Goal: Information Seeking & Learning: Understand process/instructions

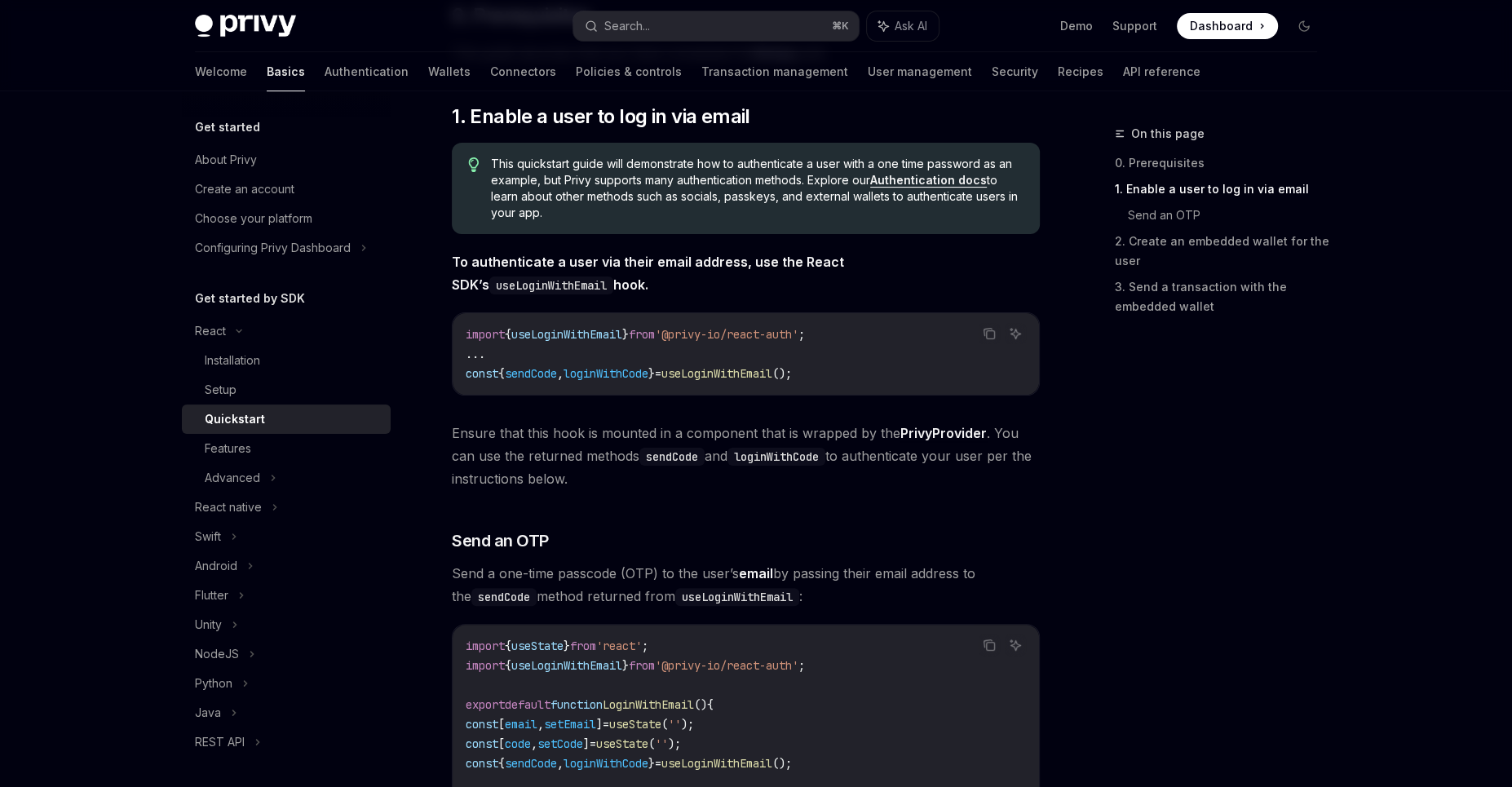
scroll to position [240, 0]
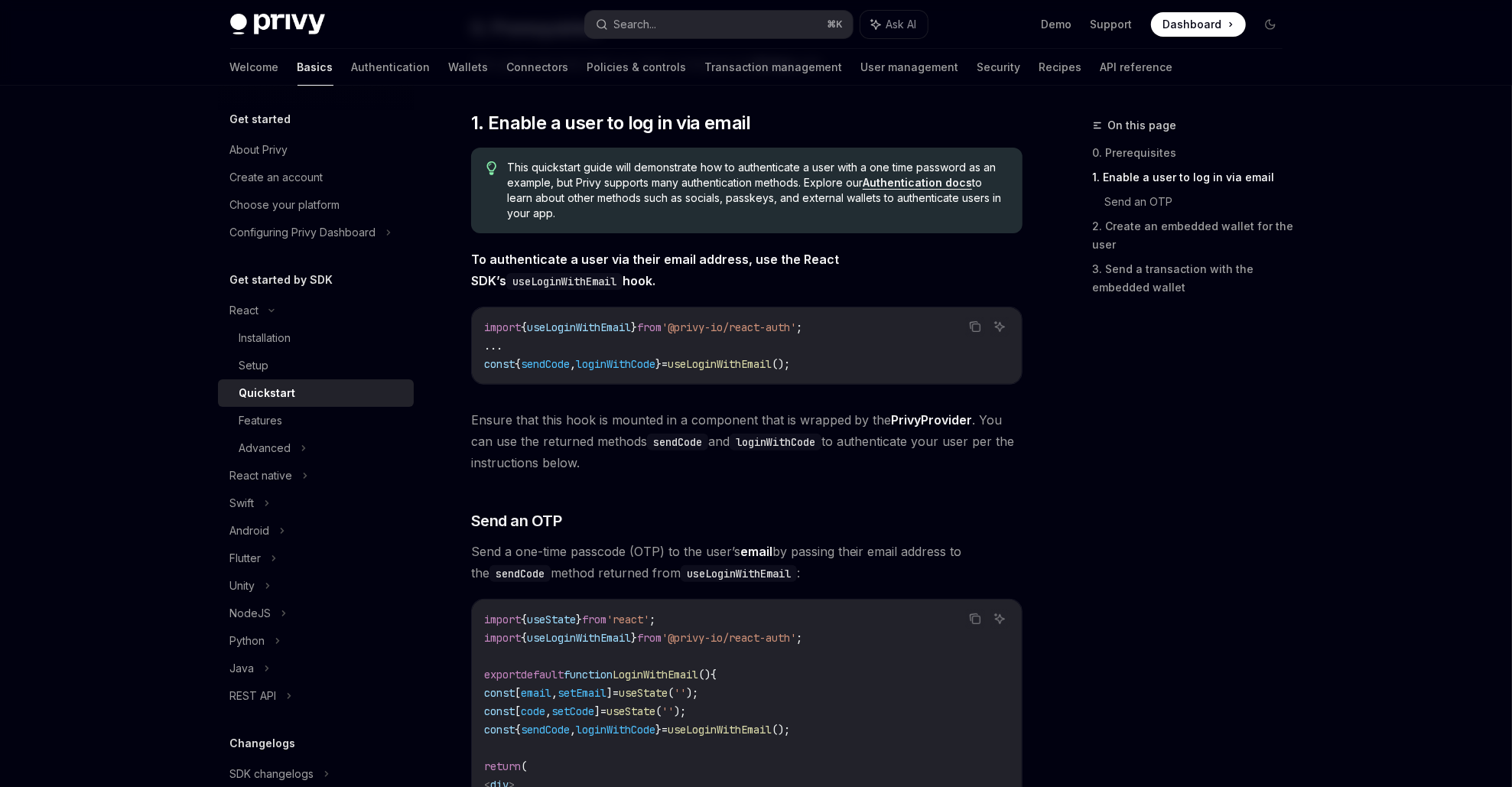
type textarea "*"
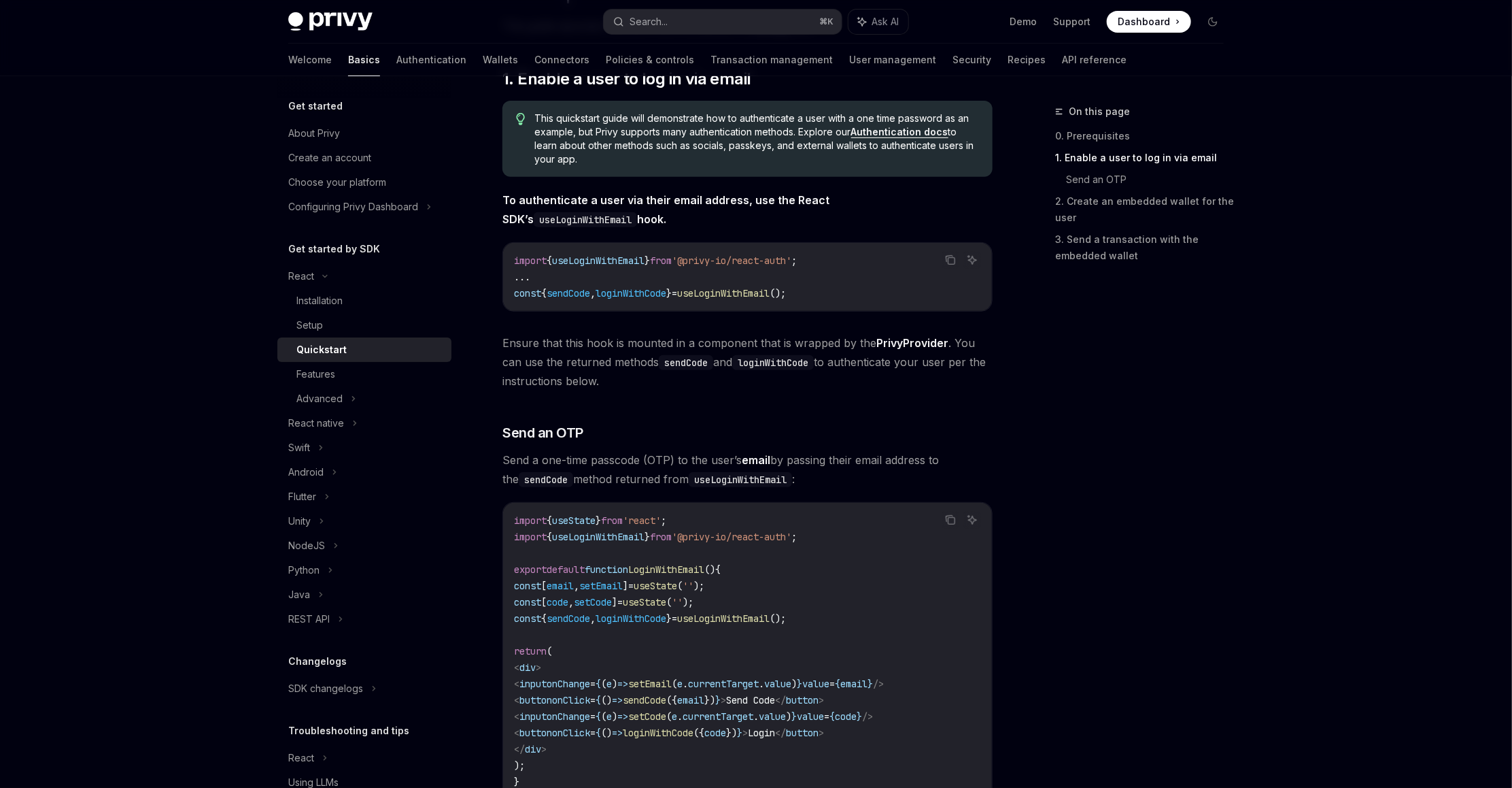
scroll to position [227, 0]
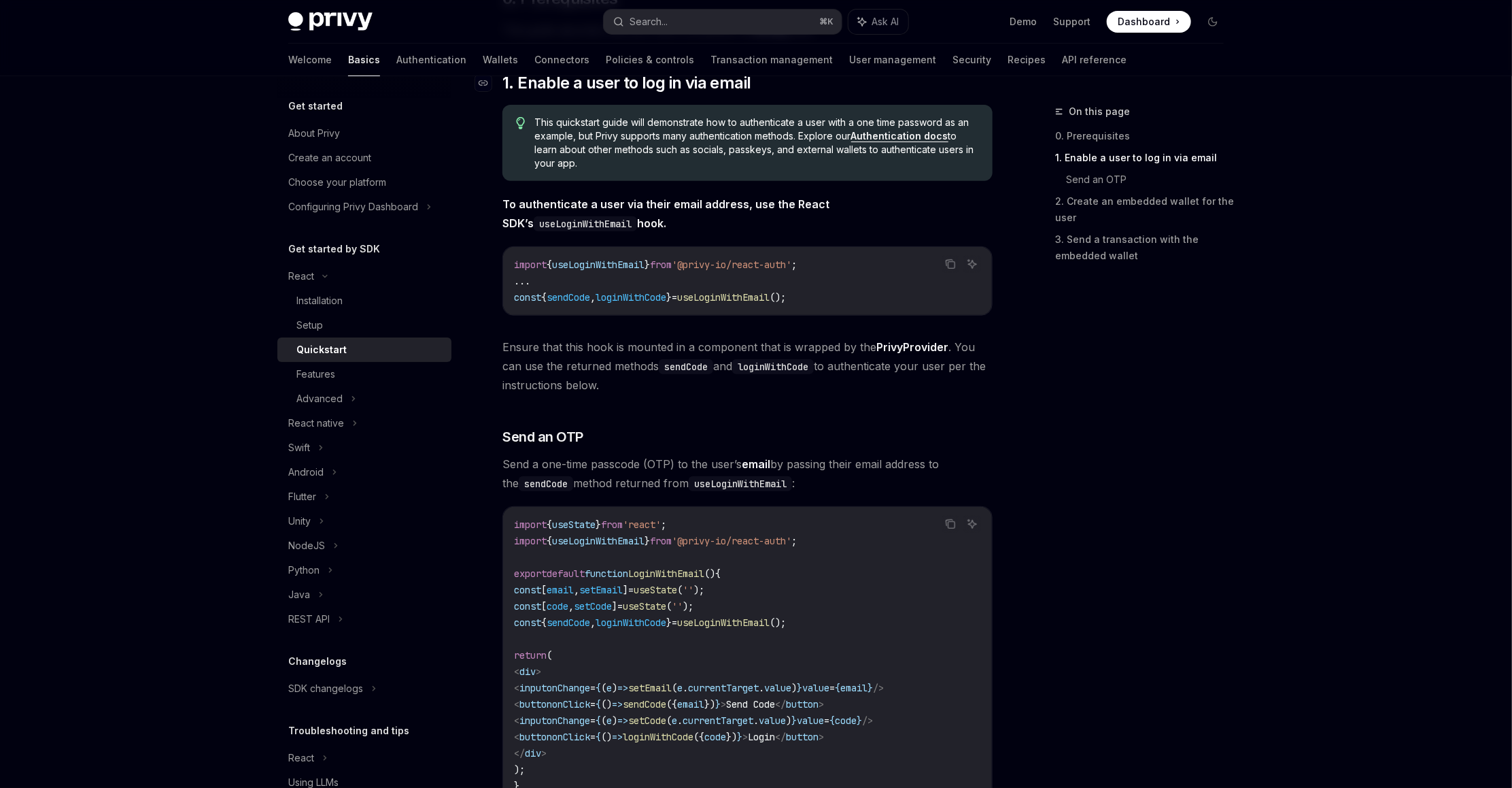
click at [660, 89] on span "1. Enable a user to log in via email" at bounding box center [627, 82] width 249 height 21
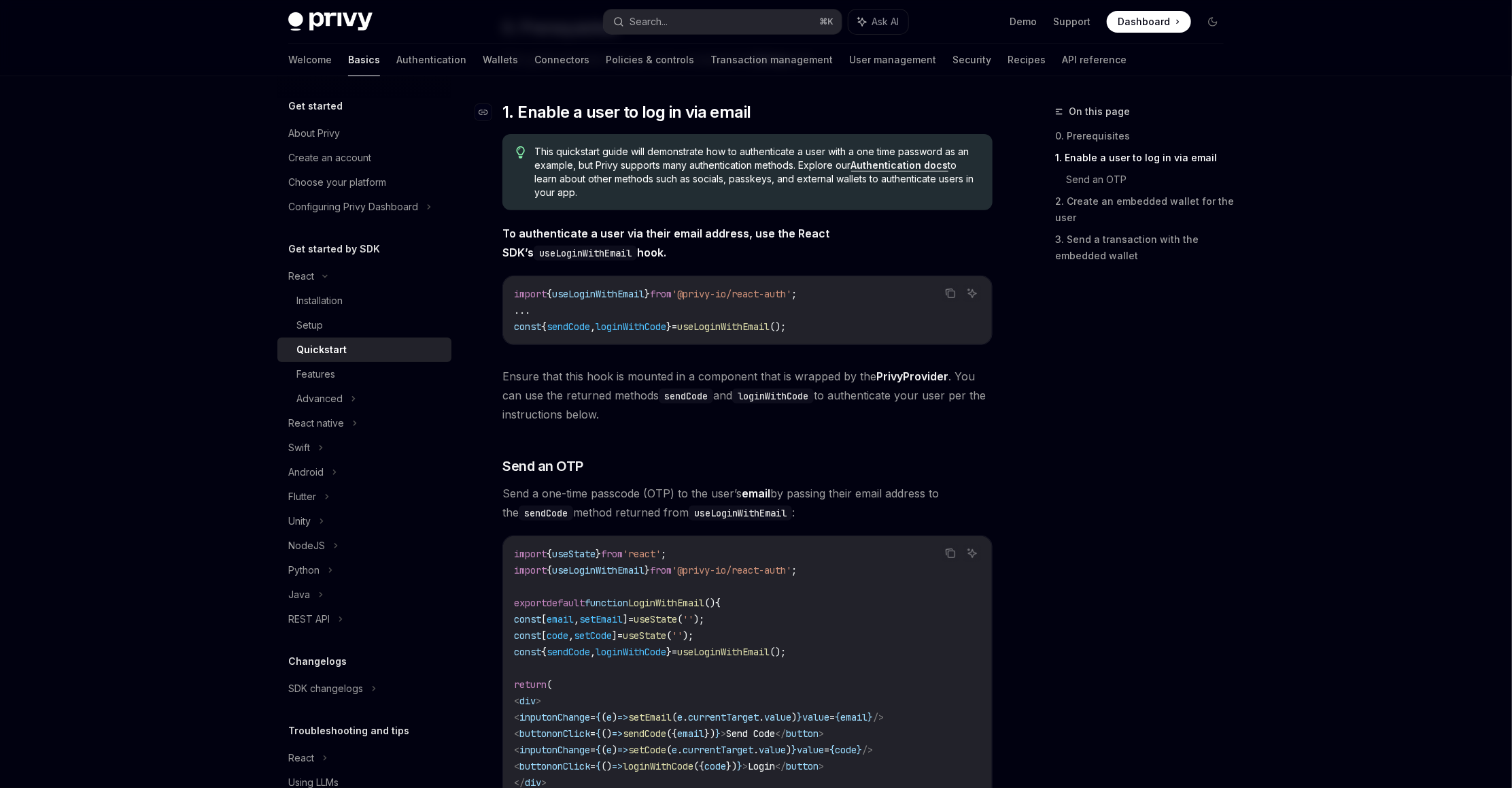
click at [660, 89] on div "​ 0. Prerequisites This guide assumes that you have completed the Setup guide. …" at bounding box center [747, 792] width 490 height 1551
click at [712, 120] on span "1. Enable a user to log in via email" at bounding box center [627, 114] width 249 height 21
copy div "1. Enable a user to log in via email"
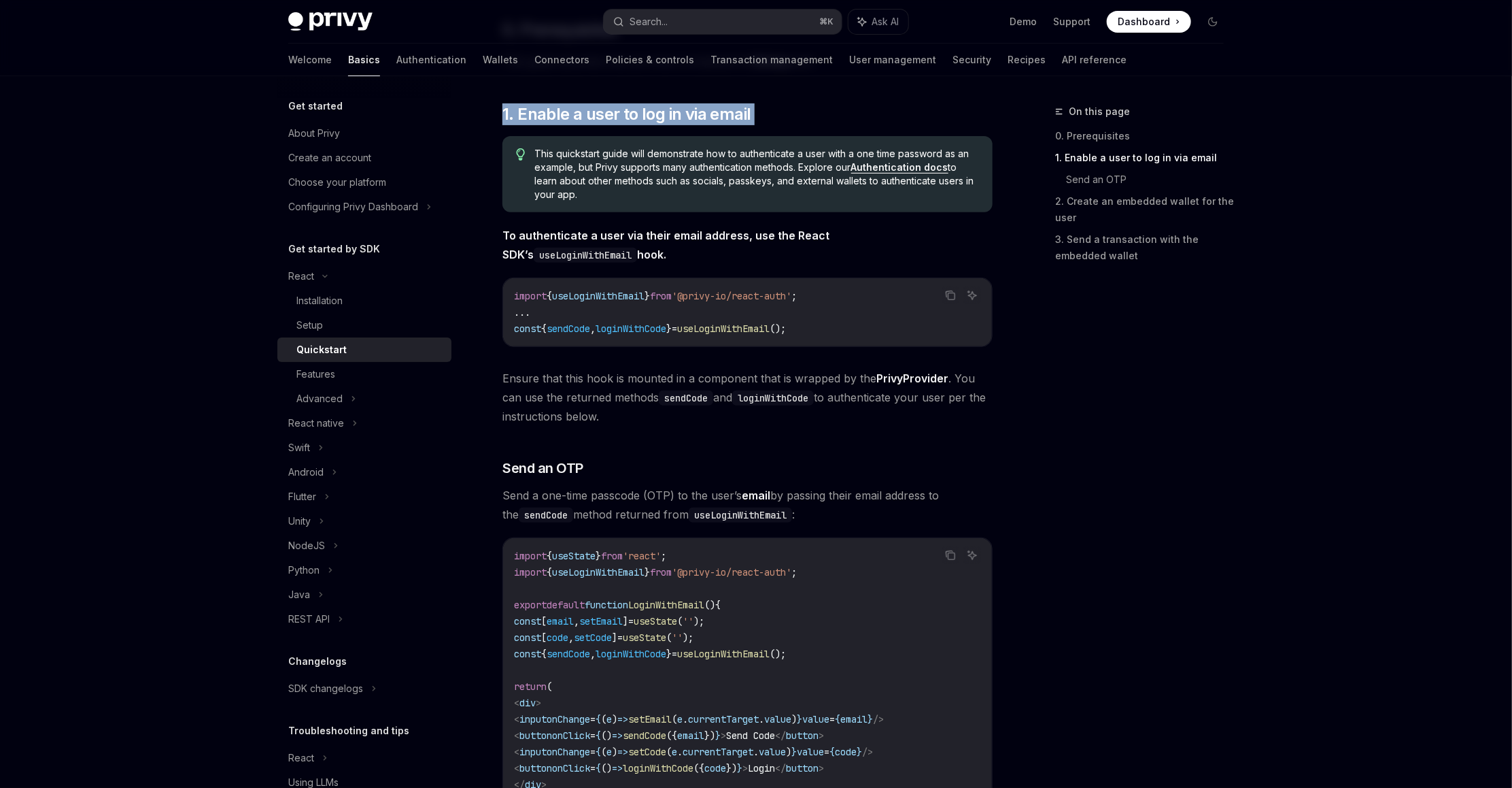
click at [619, 251] on span "To authenticate a user via their email address, use the React SDK’s useLoginWit…" at bounding box center [747, 245] width 490 height 38
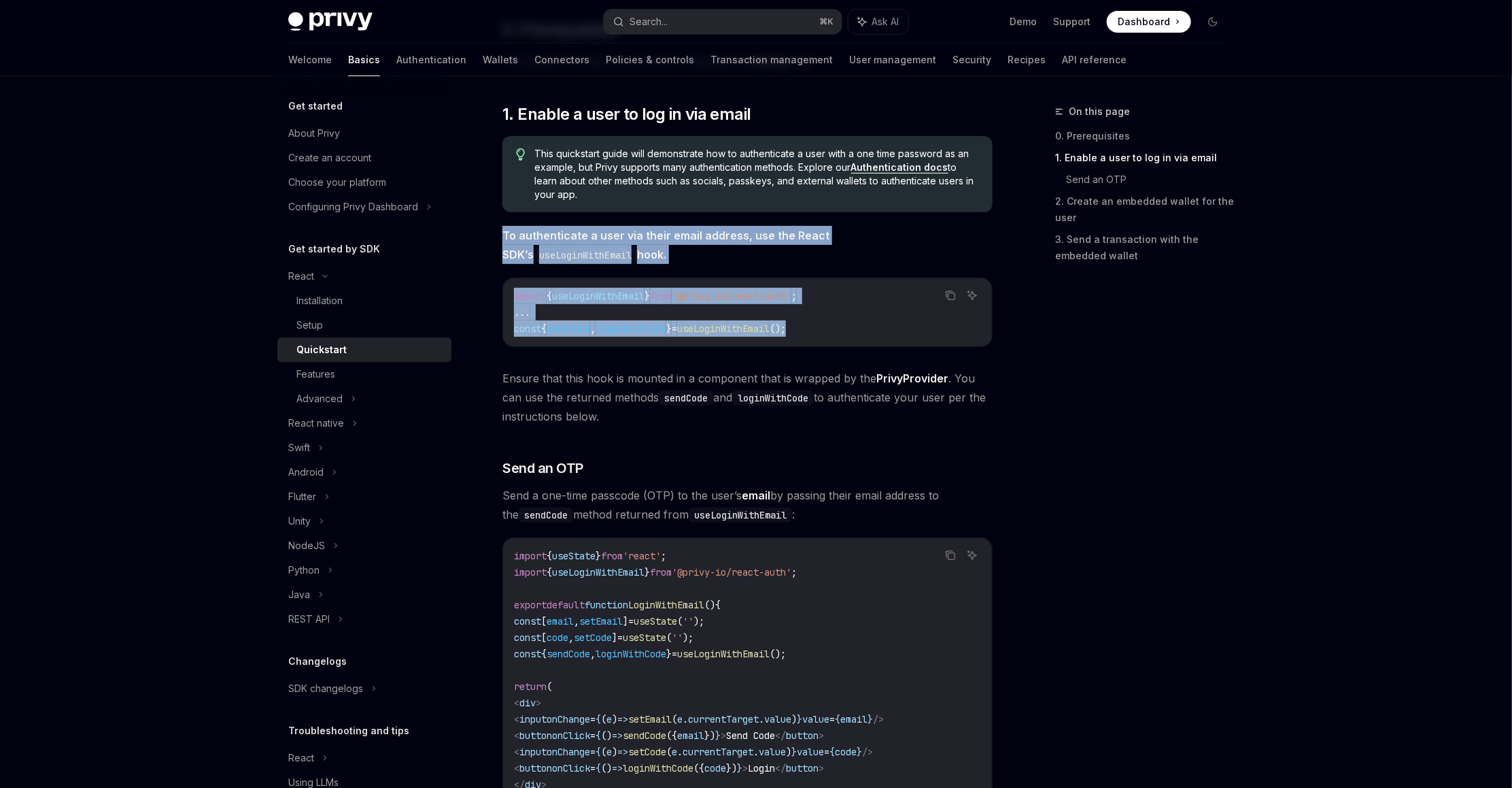
drag, startPoint x: 503, startPoint y: 235, endPoint x: 871, endPoint y: 333, distance: 380.8
click at [871, 333] on div "​ 0. Prerequisites This guide assumes that you have completed the Setup guide. …" at bounding box center [747, 794] width 490 height 1551
copy div "To authenticate a user via their email address, use the React SDK’s useLoginWit…"
click at [667, 396] on code "sendCode" at bounding box center [686, 398] width 55 height 15
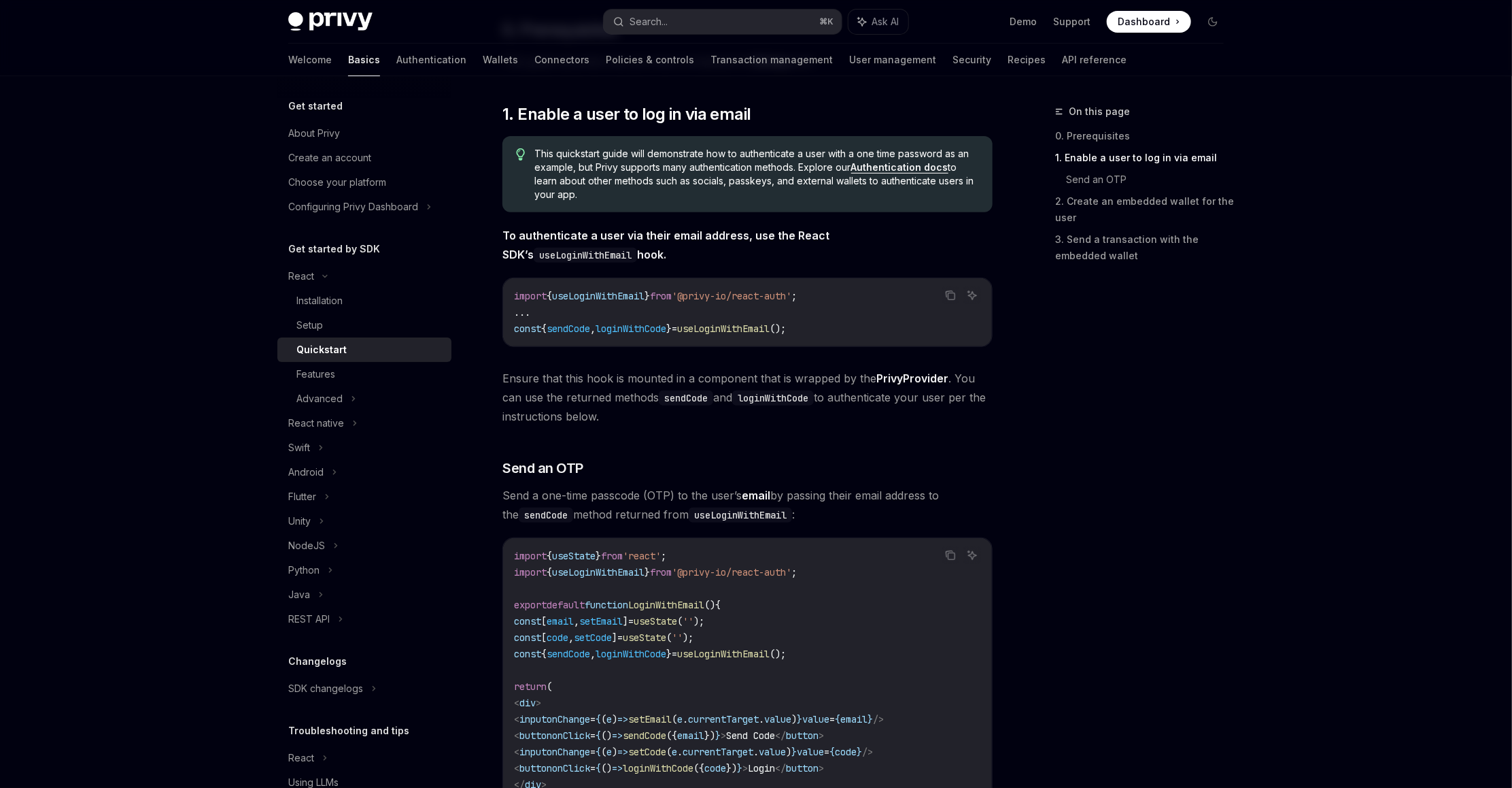
drag, startPoint x: 503, startPoint y: 379, endPoint x: 633, endPoint y: 417, distance: 135.4
click at [633, 417] on span "Ensure that this hook is mounted in a component that is wrapped by the PrivyPro…" at bounding box center [747, 398] width 490 height 57
copy span "Ensure that this hook is mounted in a component that is wrapped by the PrivyPro…"
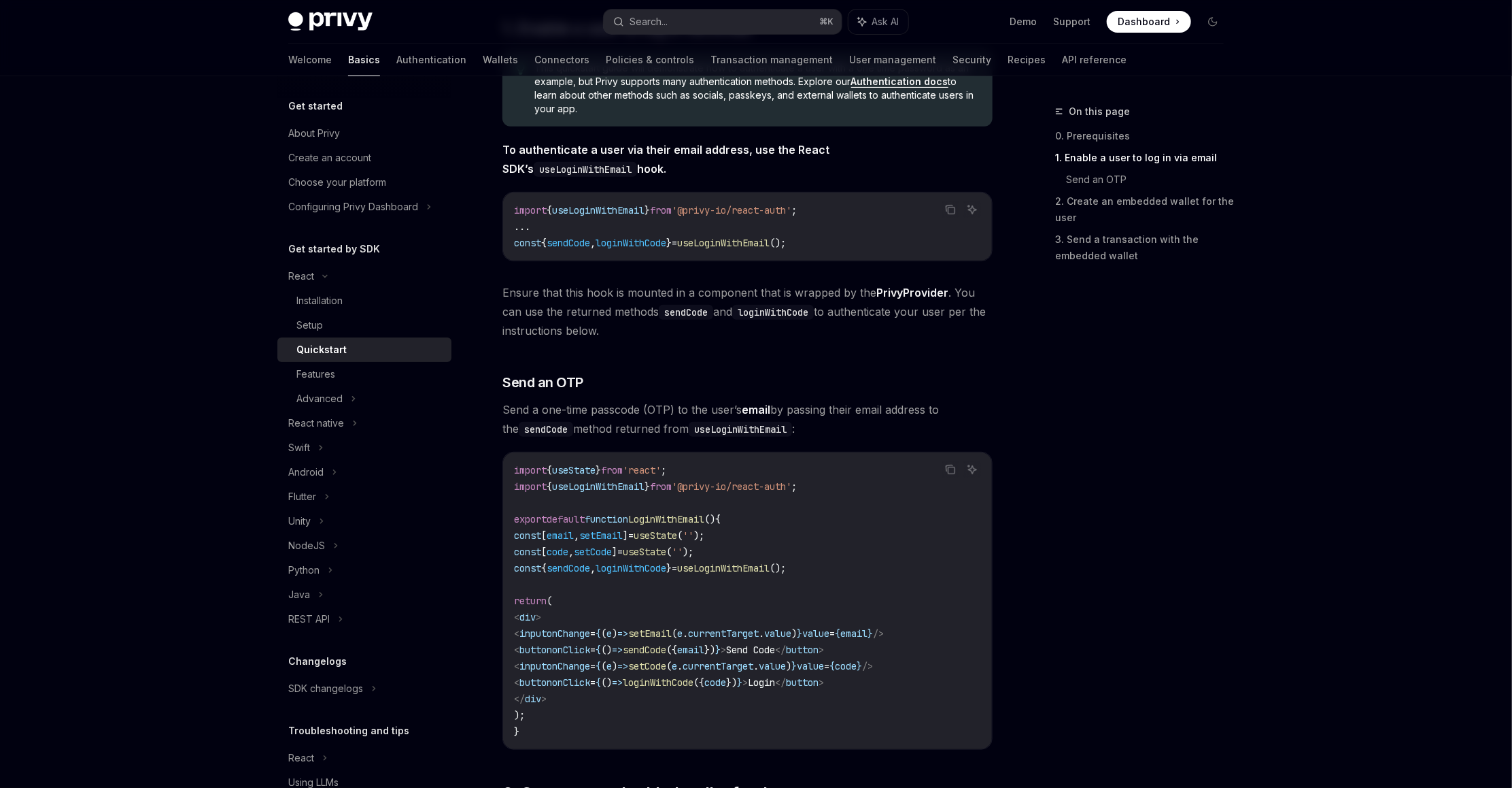
scroll to position [318, 0]
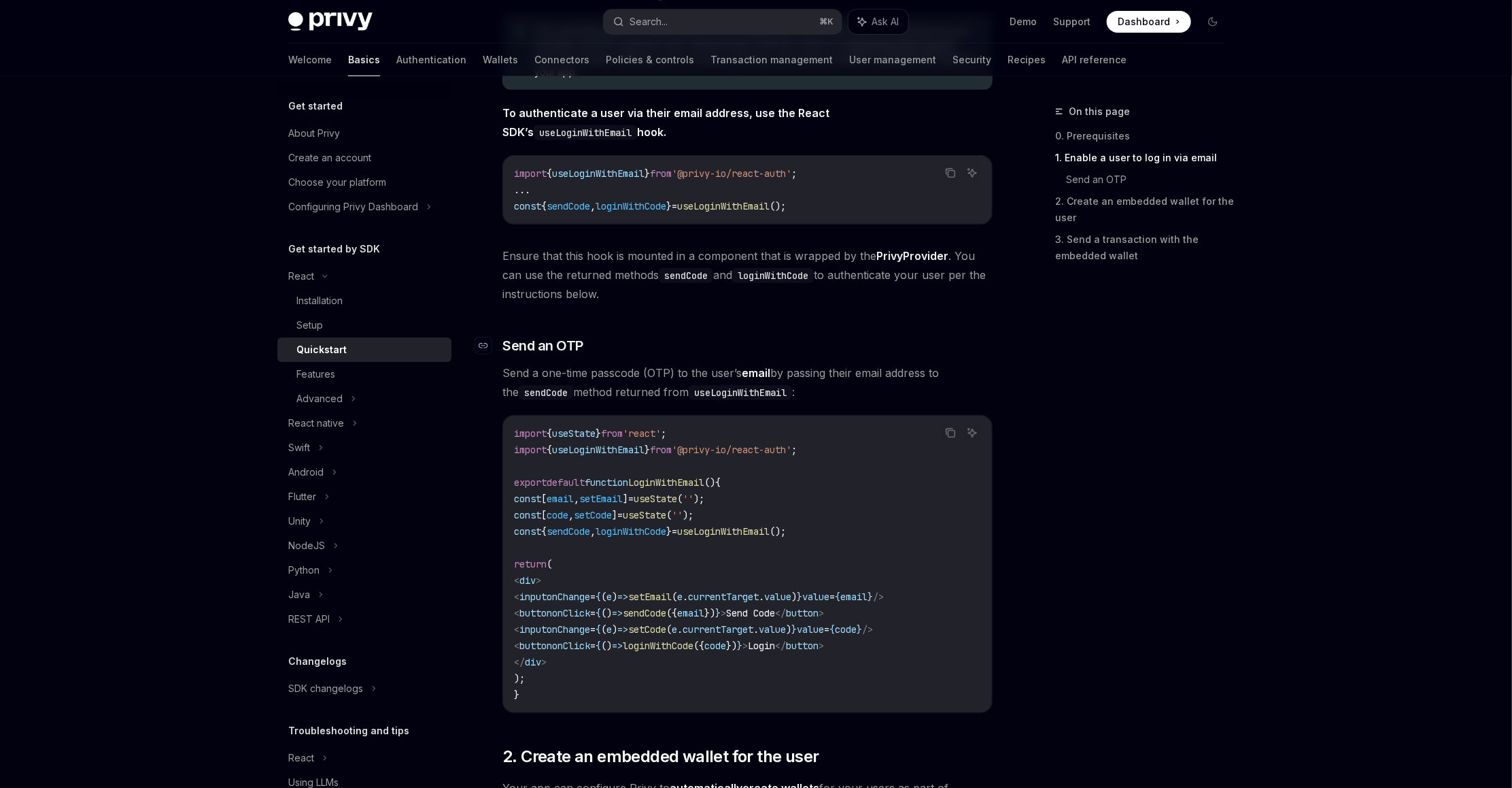
click at [500, 348] on link "​" at bounding box center [488, 345] width 27 height 19
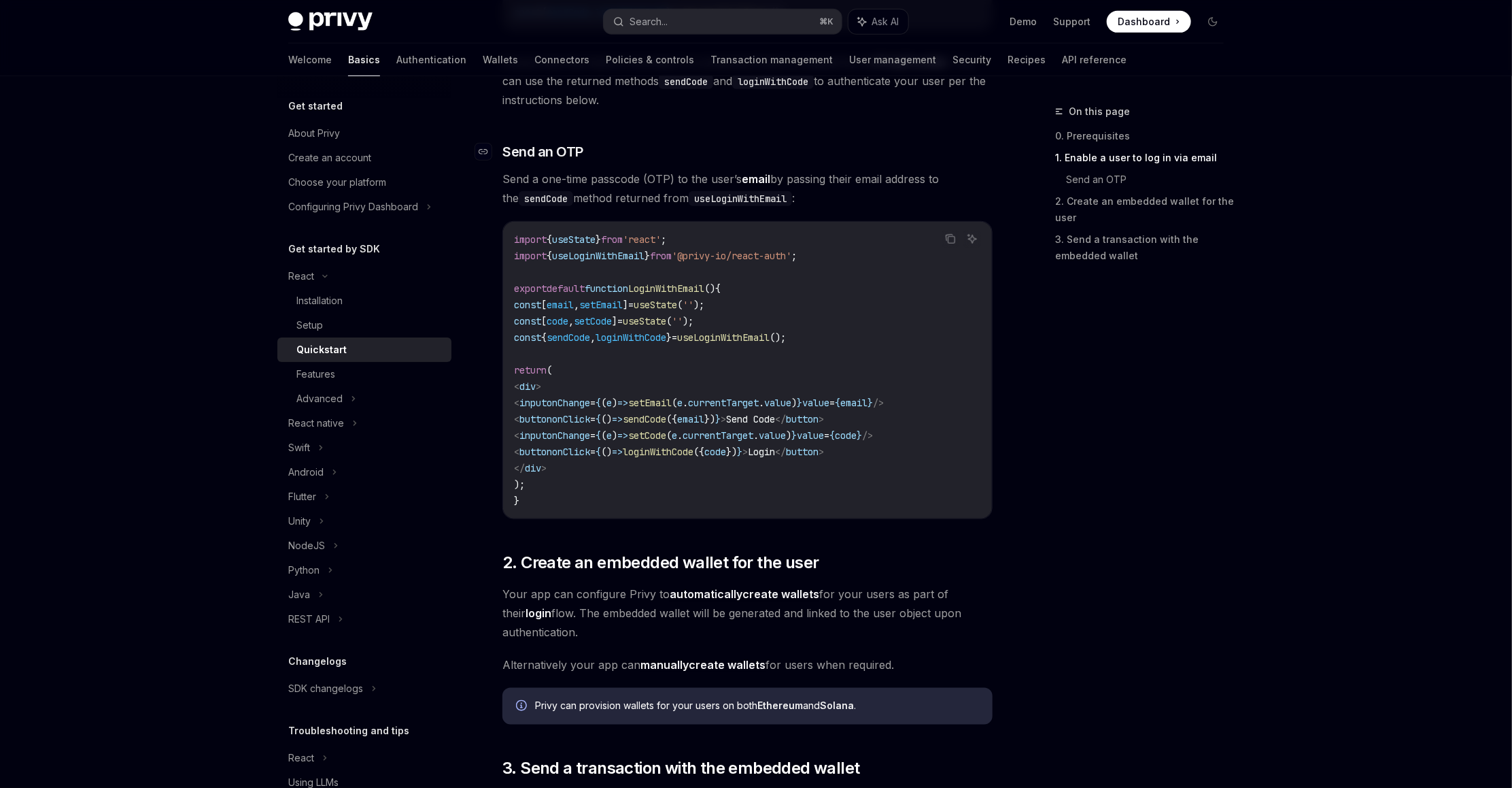
scroll to position [550, 0]
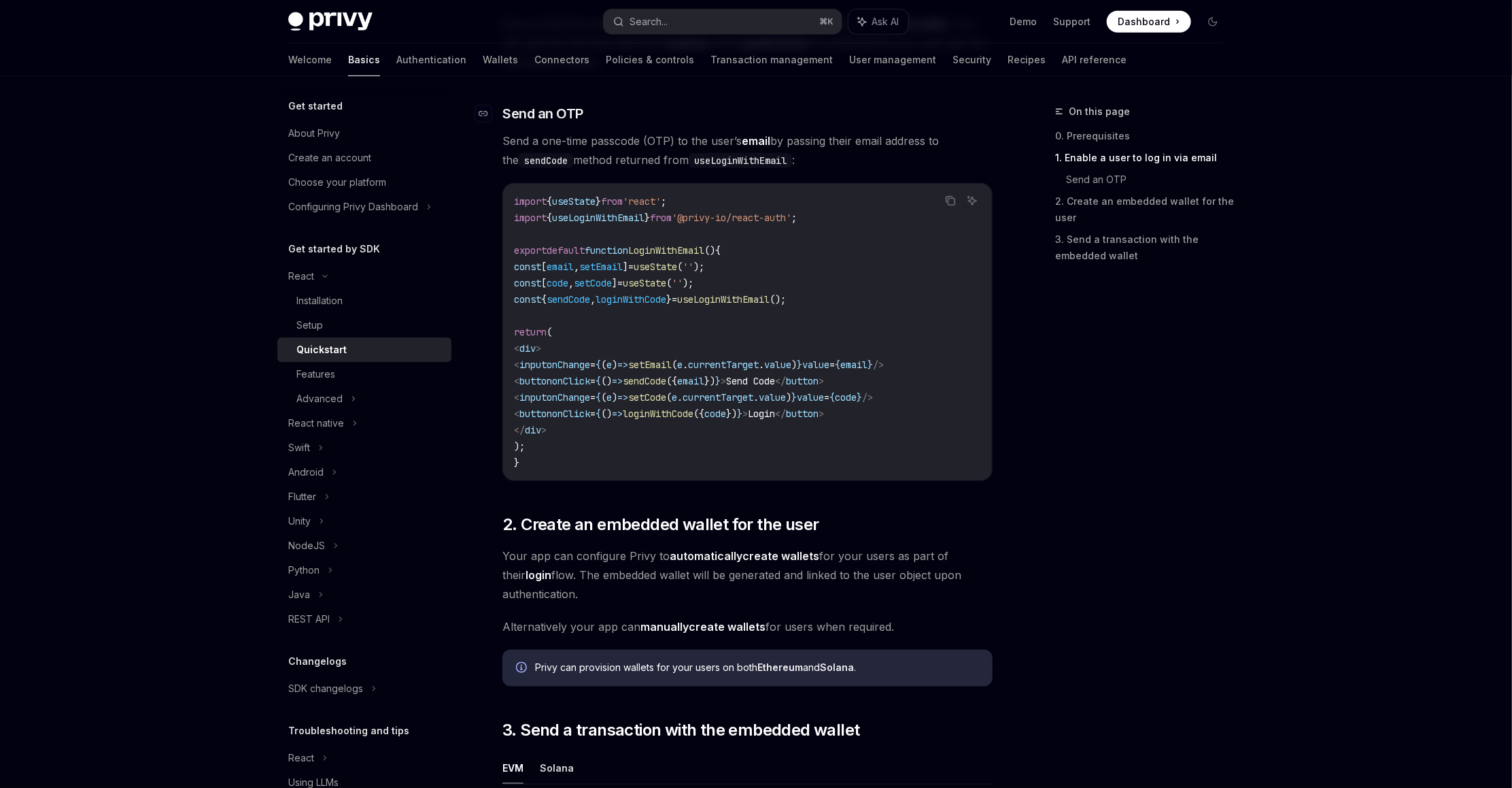
click at [500, 348] on div "React Quickstart OpenAI Open in ChatGPT Learn how to authenticate users, create…" at bounding box center [620, 485] width 750 height 1864
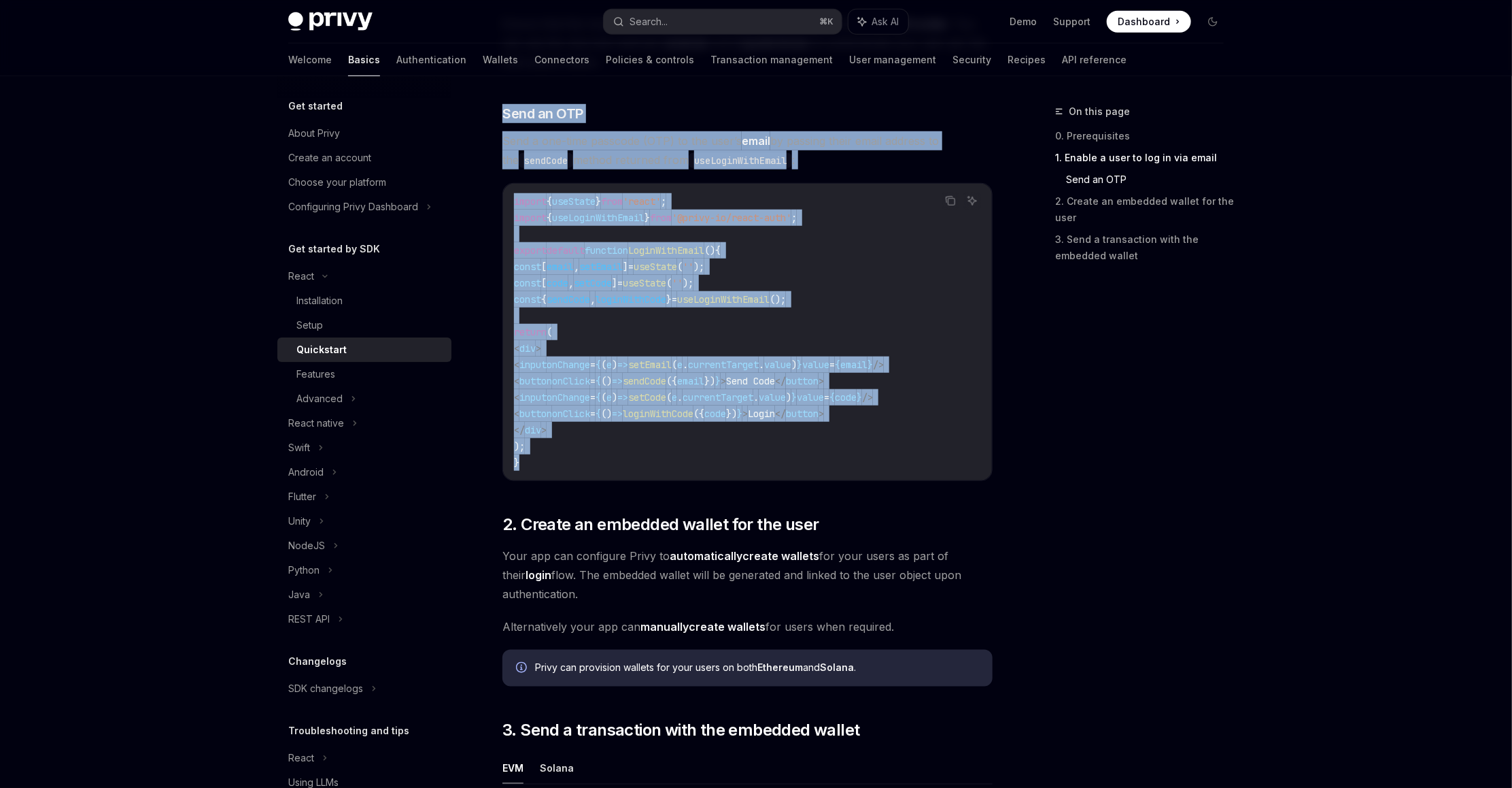
drag, startPoint x: 561, startPoint y: 467, endPoint x: 499, endPoint y: 102, distance: 370.2
click at [499, 102] on div "React Quickstart OpenAI Open in ChatGPT Learn how to authenticate users, create…" at bounding box center [620, 485] width 750 height 1864
copy div "Send an OTP Send a one-time passcode (OTP) to the user’s email by passing their…"
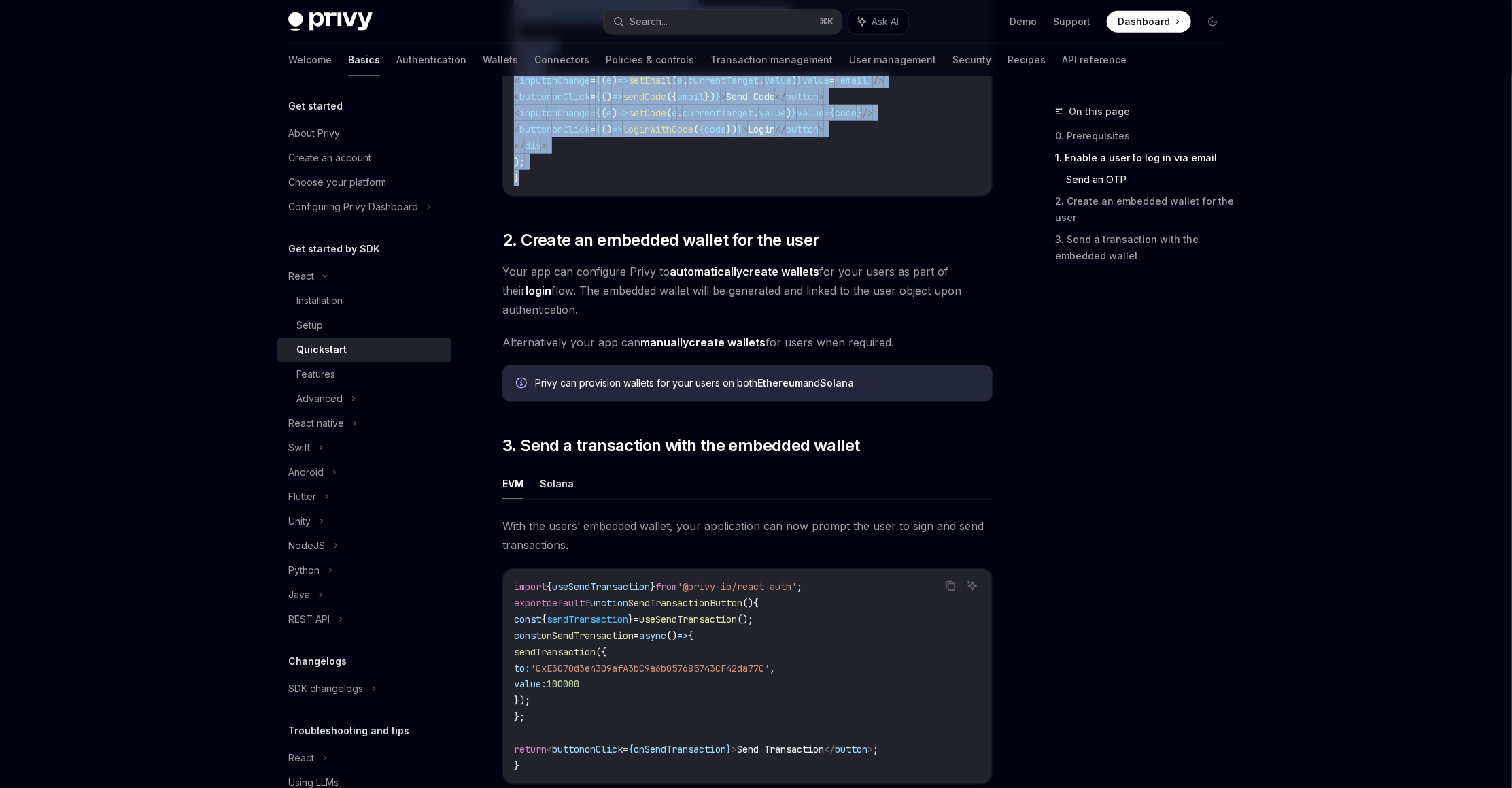
scroll to position [853, 0]
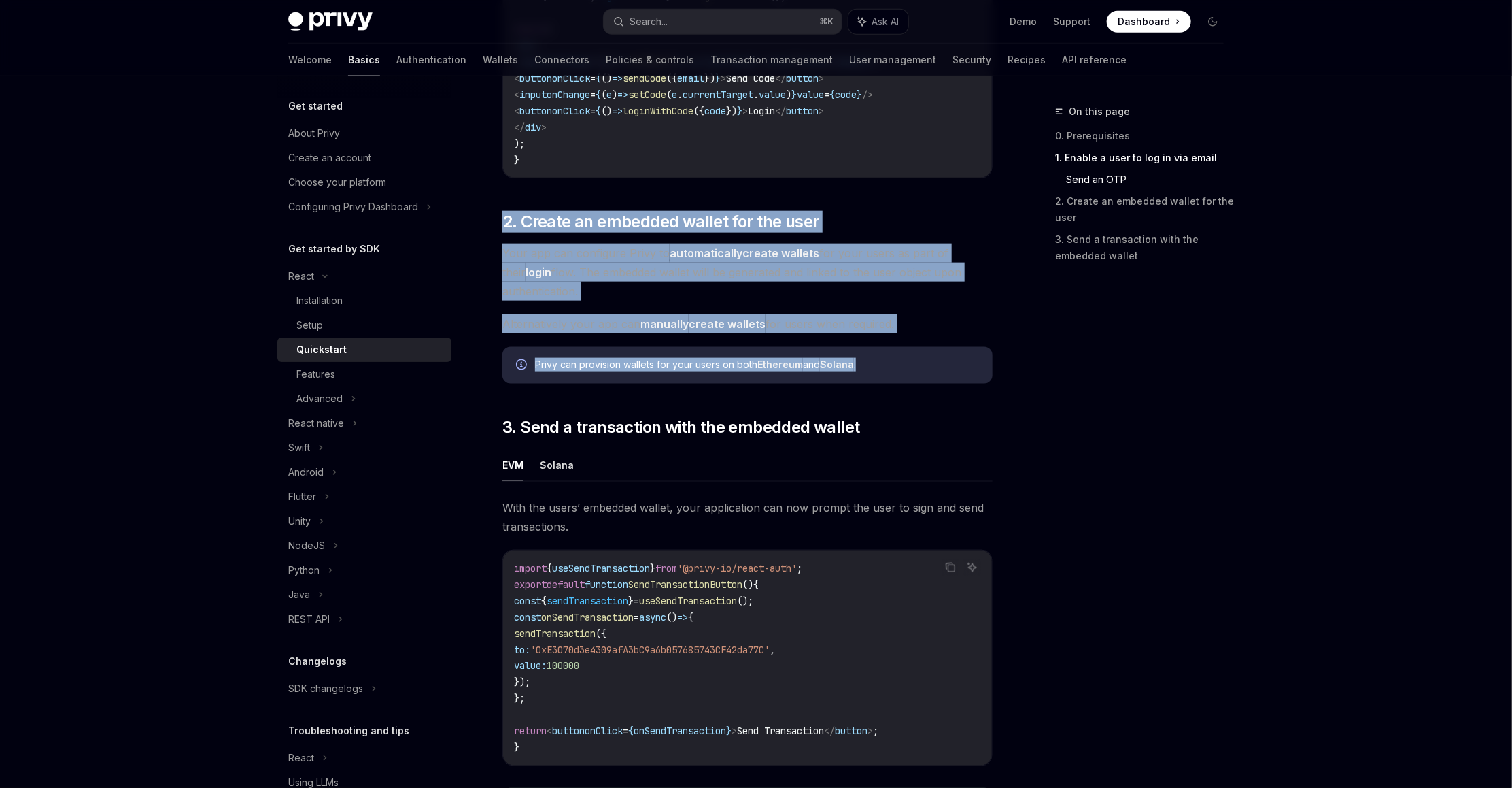
drag, startPoint x: 500, startPoint y: 210, endPoint x: 940, endPoint y: 382, distance: 472.4
click at [940, 382] on div "React Quickstart OpenAI Open in ChatGPT Learn how to authenticate users, create…" at bounding box center [620, 182] width 750 height 1864
copy div "2. Create an embedded wallet for the user Your app can configure Privy to autom…"
click at [948, 417] on div "​ 0. Prerequisites This guide assumes that you have completed the Setup guide. …" at bounding box center [747, 137] width 490 height 1551
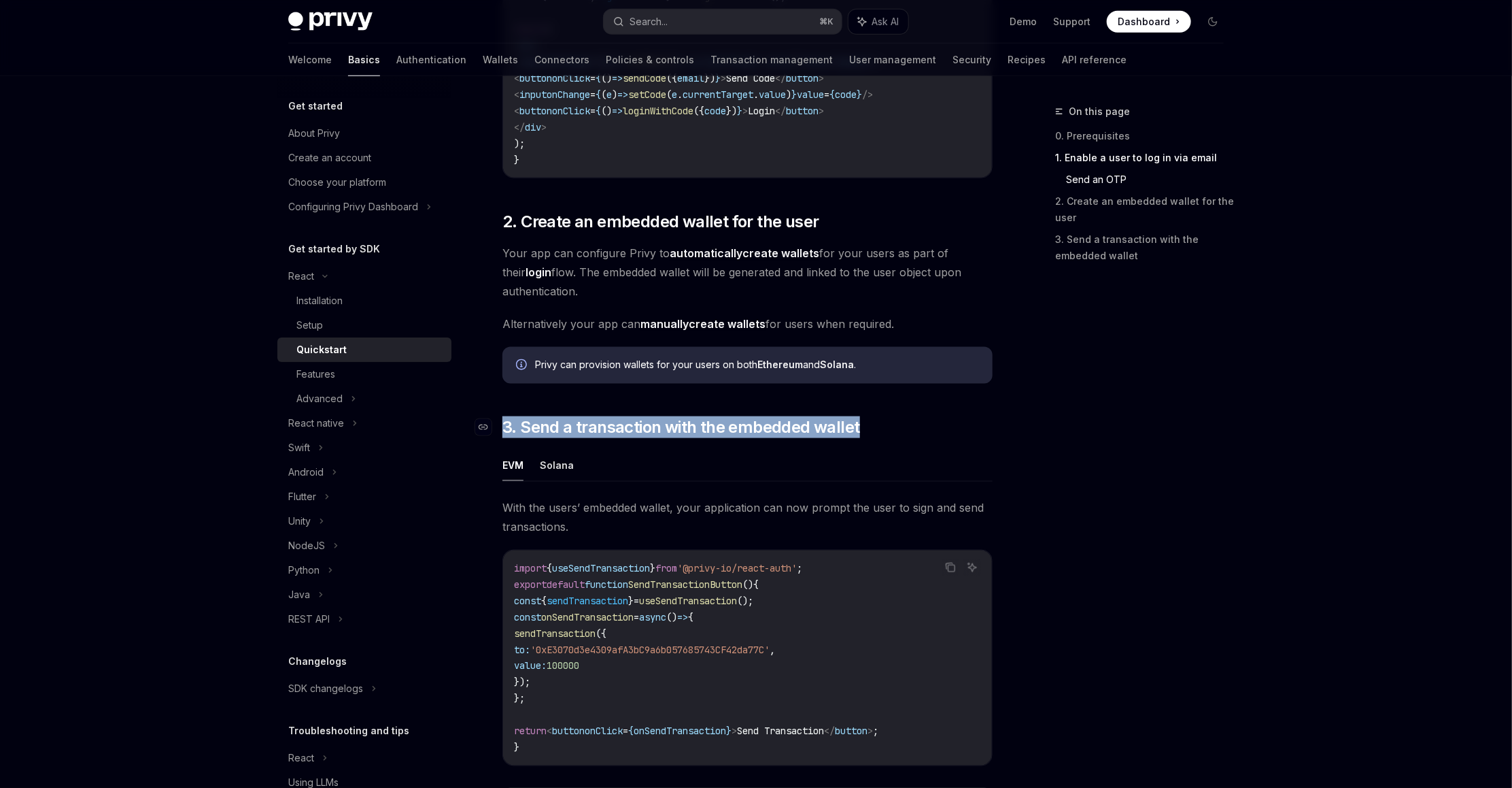
drag, startPoint x: 503, startPoint y: 429, endPoint x: 904, endPoint y: 427, distance: 401.0
click at [904, 427] on h2 "​ 3. Send a transaction with the embedded wallet" at bounding box center [747, 427] width 490 height 21
copy span "3. Send a transaction with the embedded wallet"
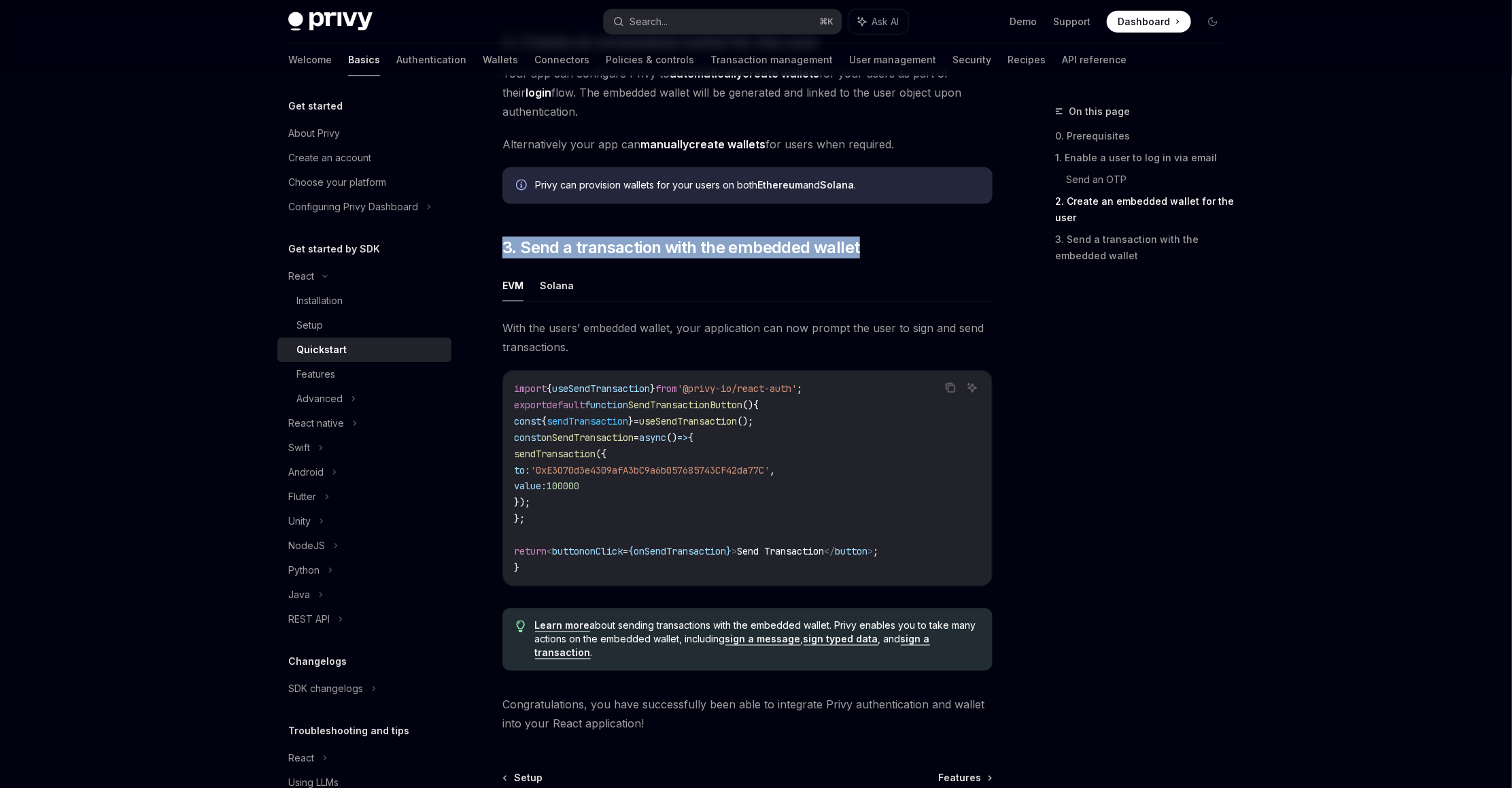
scroll to position [1049, 0]
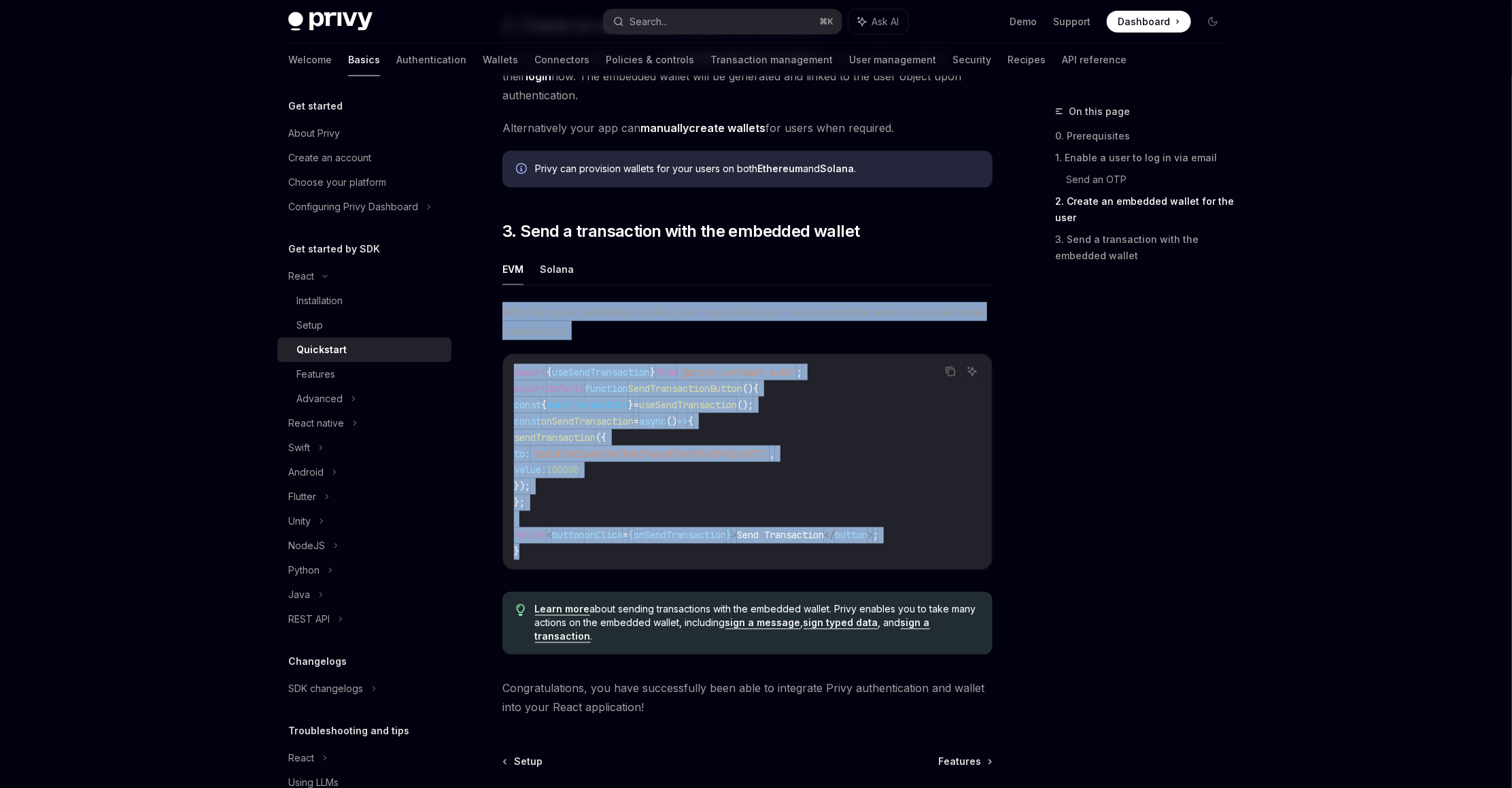
drag, startPoint x: 500, startPoint y: 316, endPoint x: 635, endPoint y: 559, distance: 278.0
copy div "With the users’ embedded wallet, your application can now prompt the user to si…"
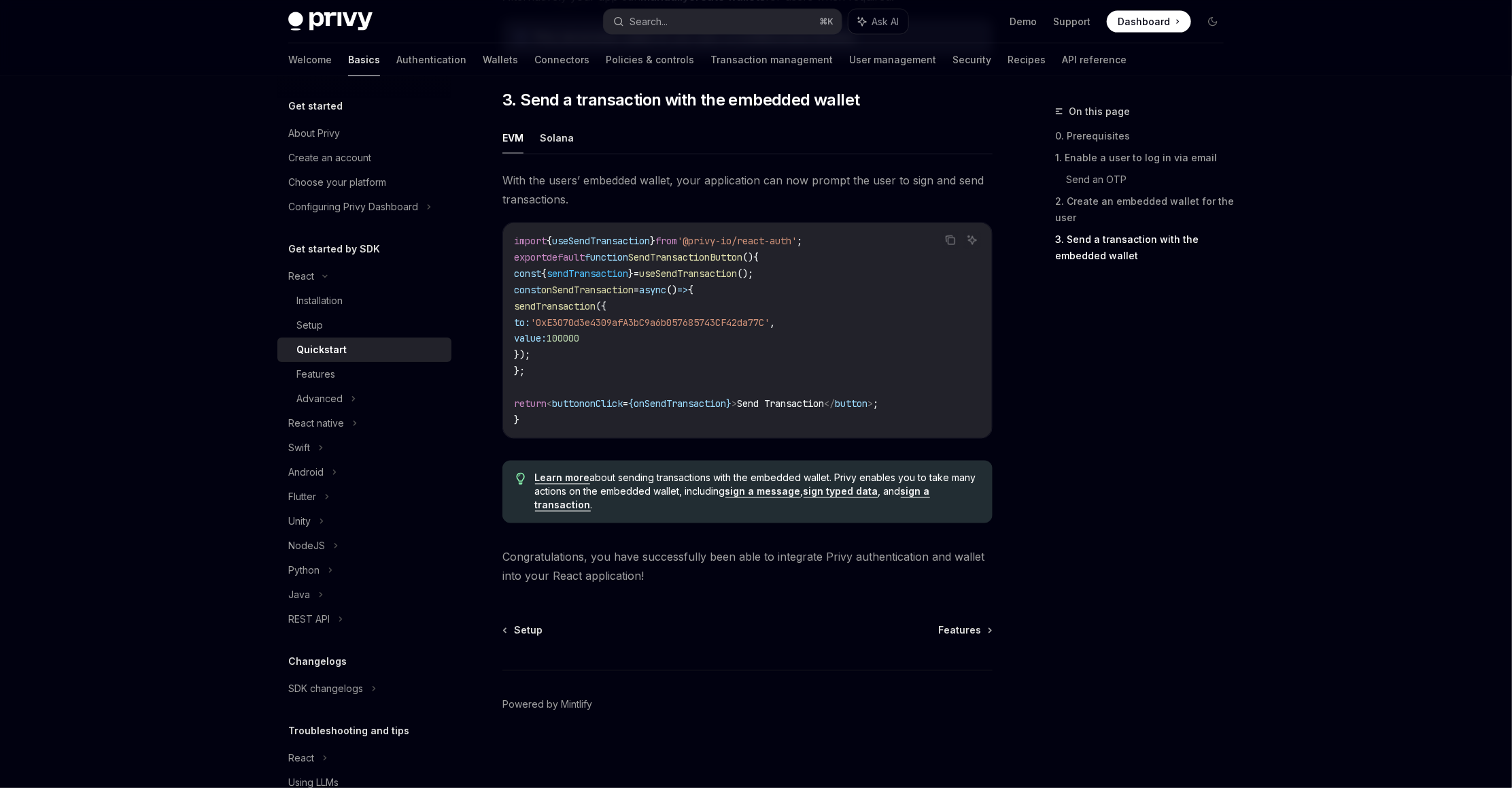
click at [639, 524] on span "Congratulations, you have successfully been able to integrate Privy authenticat…" at bounding box center [747, 566] width 490 height 38
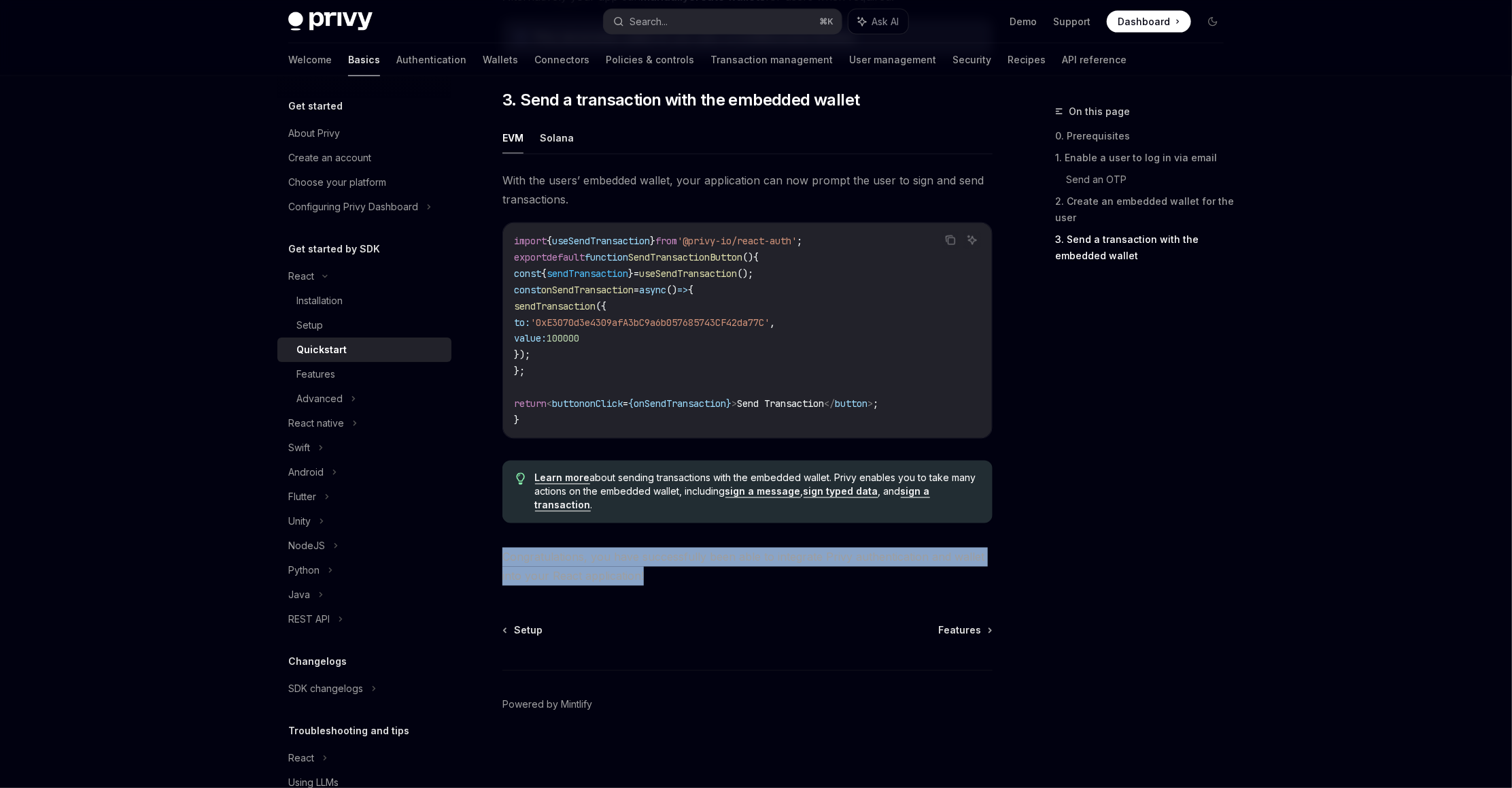
drag, startPoint x: 653, startPoint y: 581, endPoint x: 484, endPoint y: 550, distance: 171.8
copy span "Congratulations, you have successfully been able to integrate Privy authenticat…"
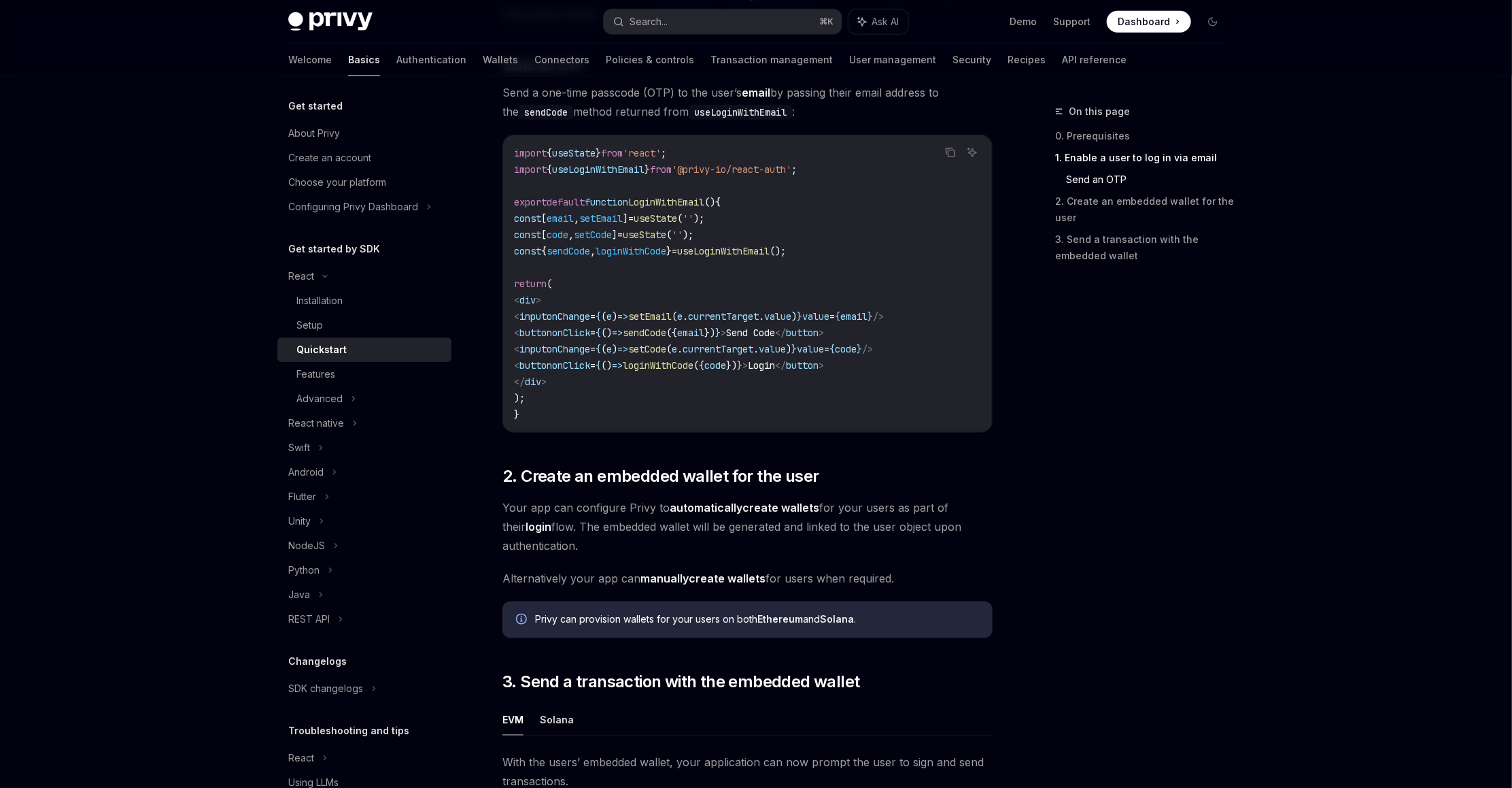
scroll to position [0, 0]
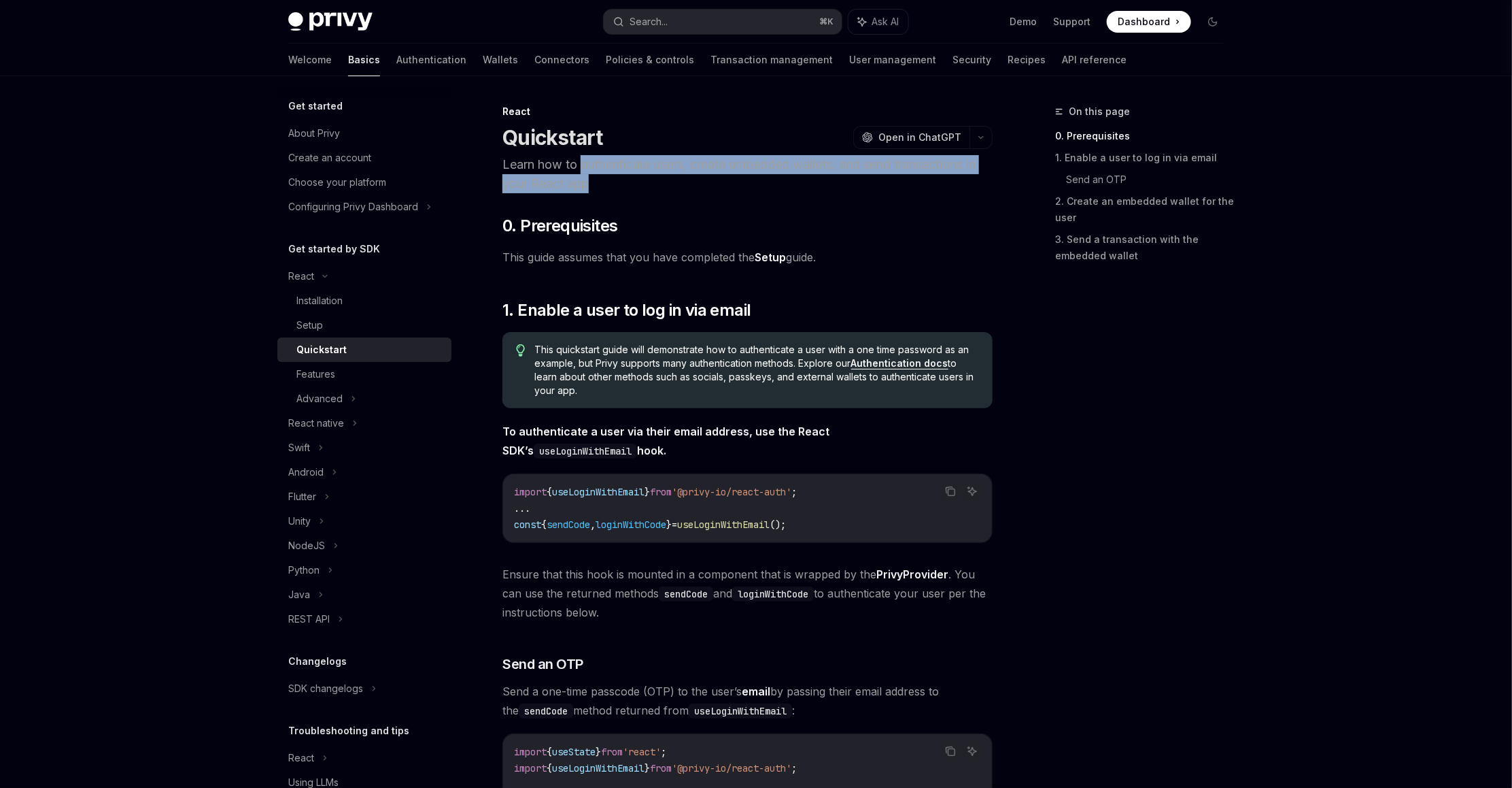
drag, startPoint x: 583, startPoint y: 166, endPoint x: 600, endPoint y: 179, distance: 21.4
click at [600, 179] on p "Learn how to authenticate users, create embedded wallets, and send transactions…" at bounding box center [747, 174] width 490 height 38
copy p "authenticate users, create embedded wallets, and send transactions in your Reac…"
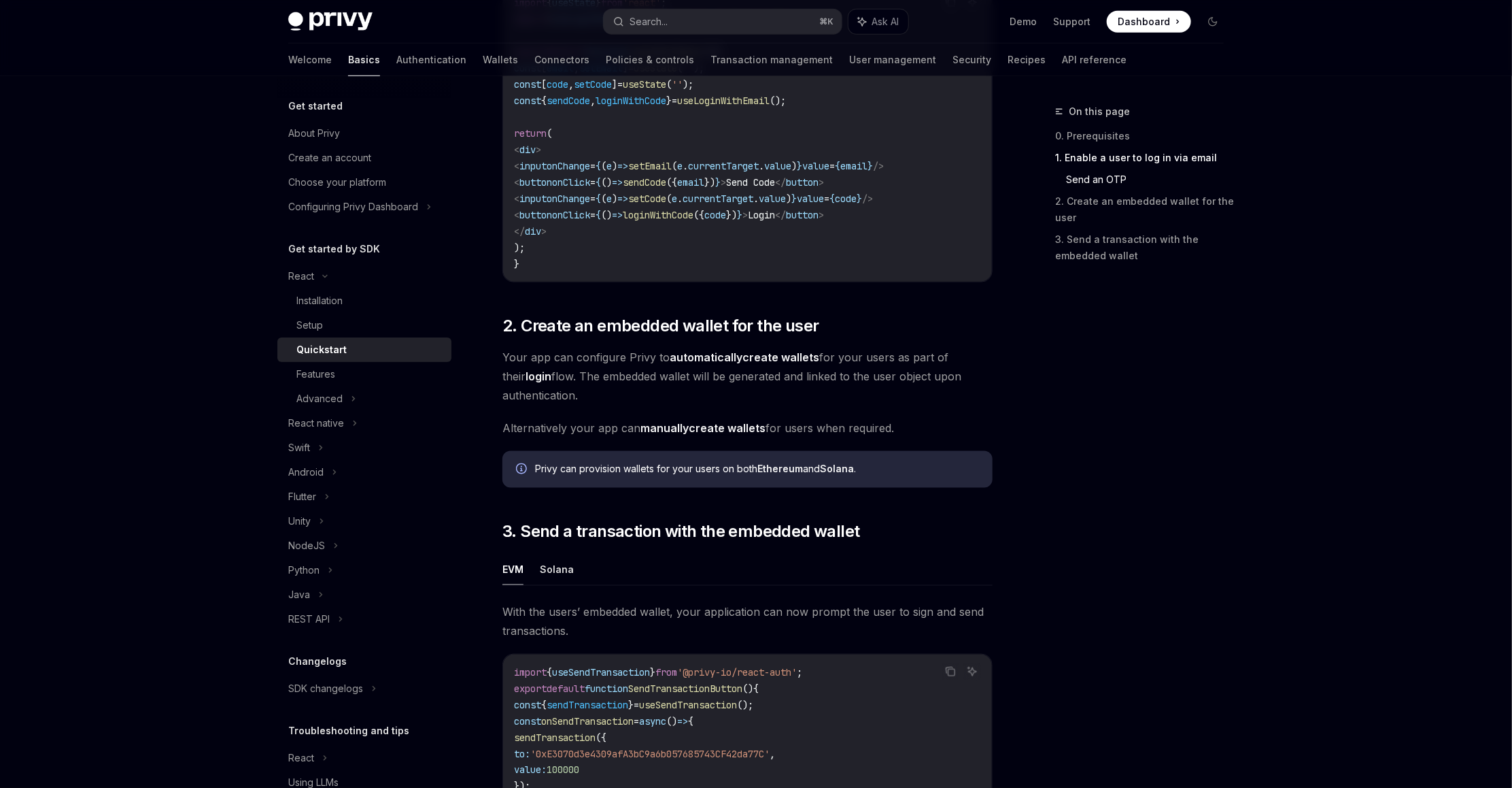
scroll to position [743, 0]
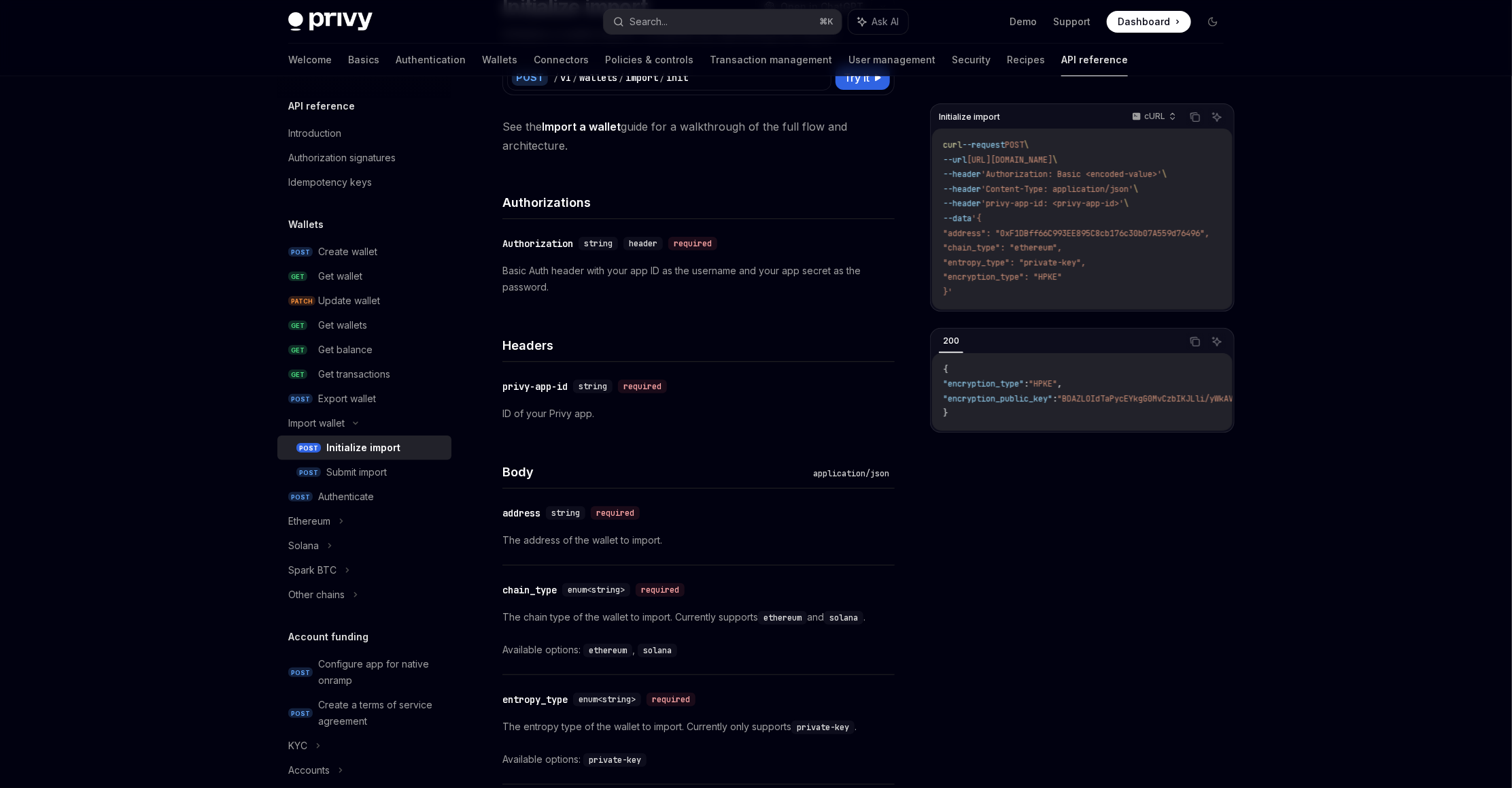
scroll to position [135, 0]
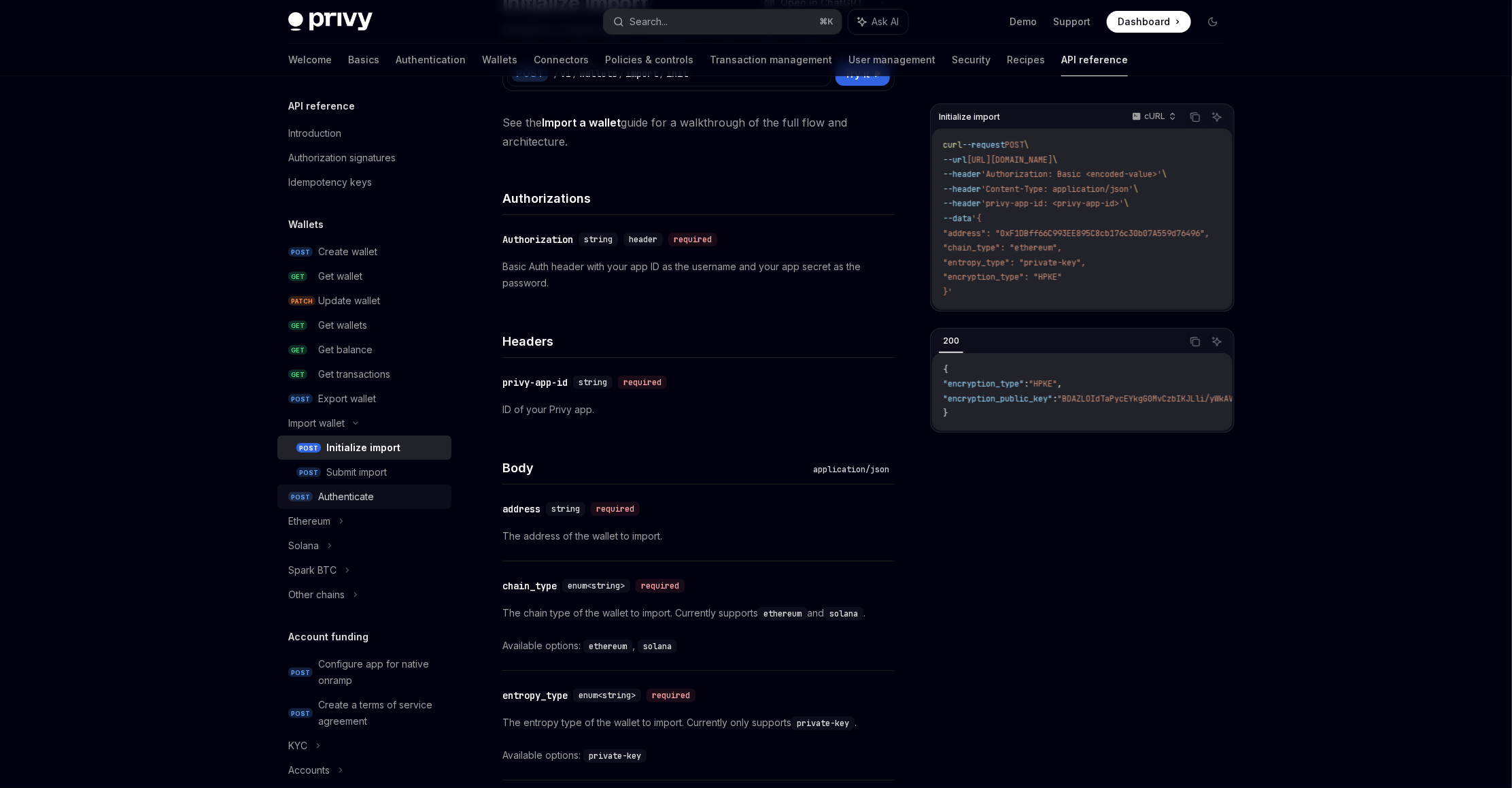
click at [369, 498] on div "Authenticate" at bounding box center [346, 497] width 55 height 17
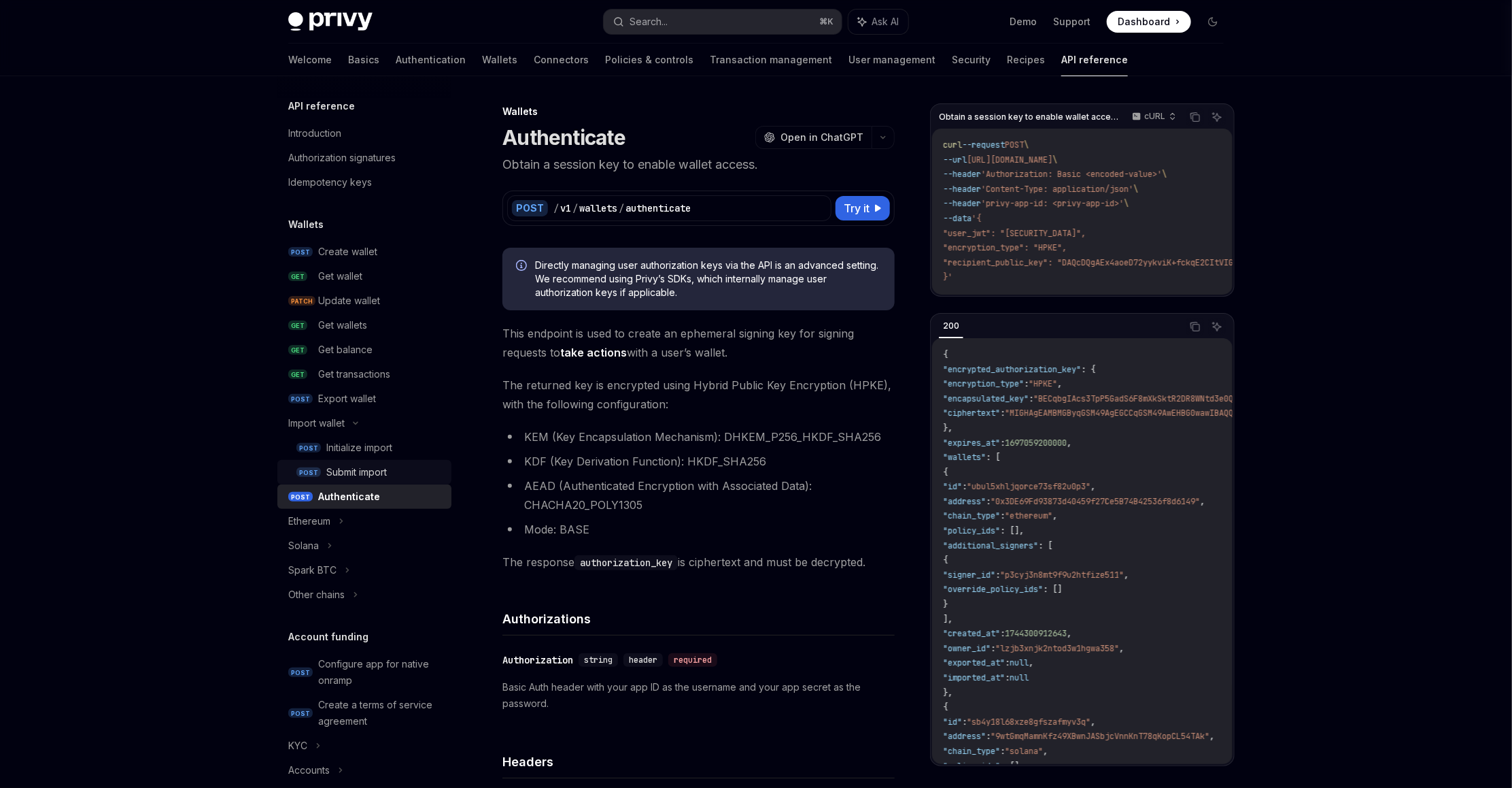
click at [380, 463] on link "POST Submit import" at bounding box center [364, 472] width 174 height 25
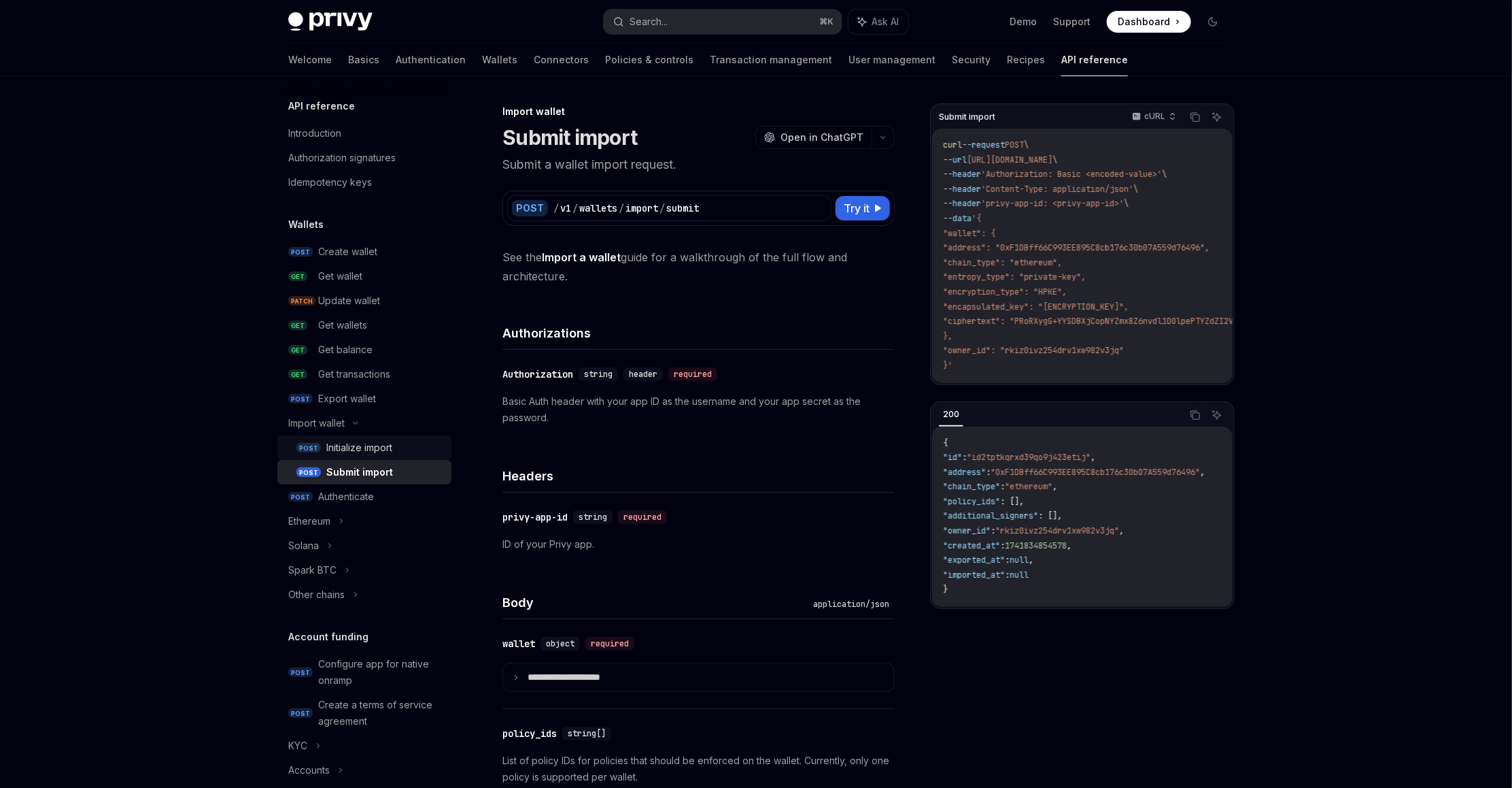
click at [382, 447] on div "Initialize import" at bounding box center [359, 447] width 66 height 17
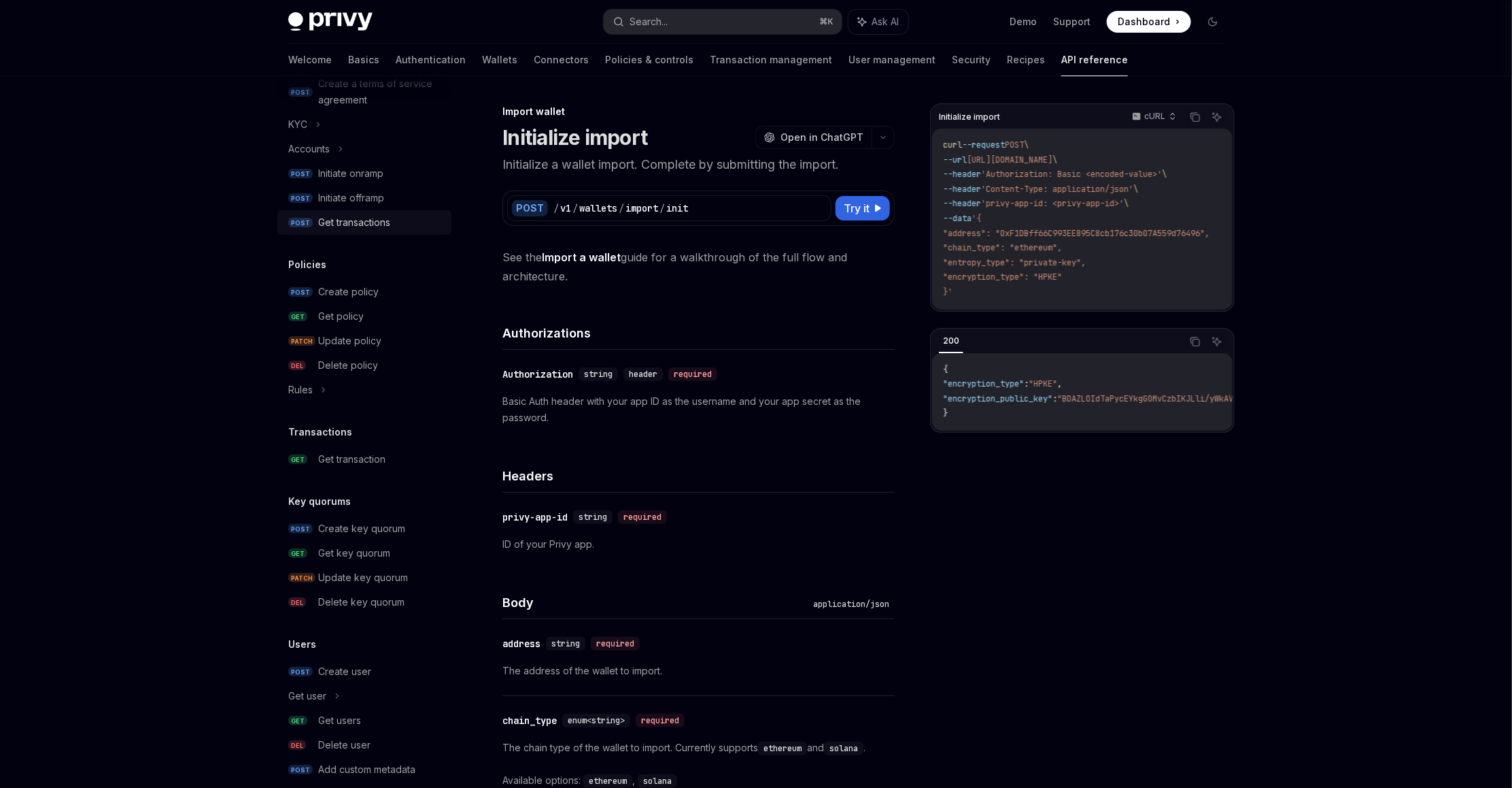
scroll to position [666, 0]
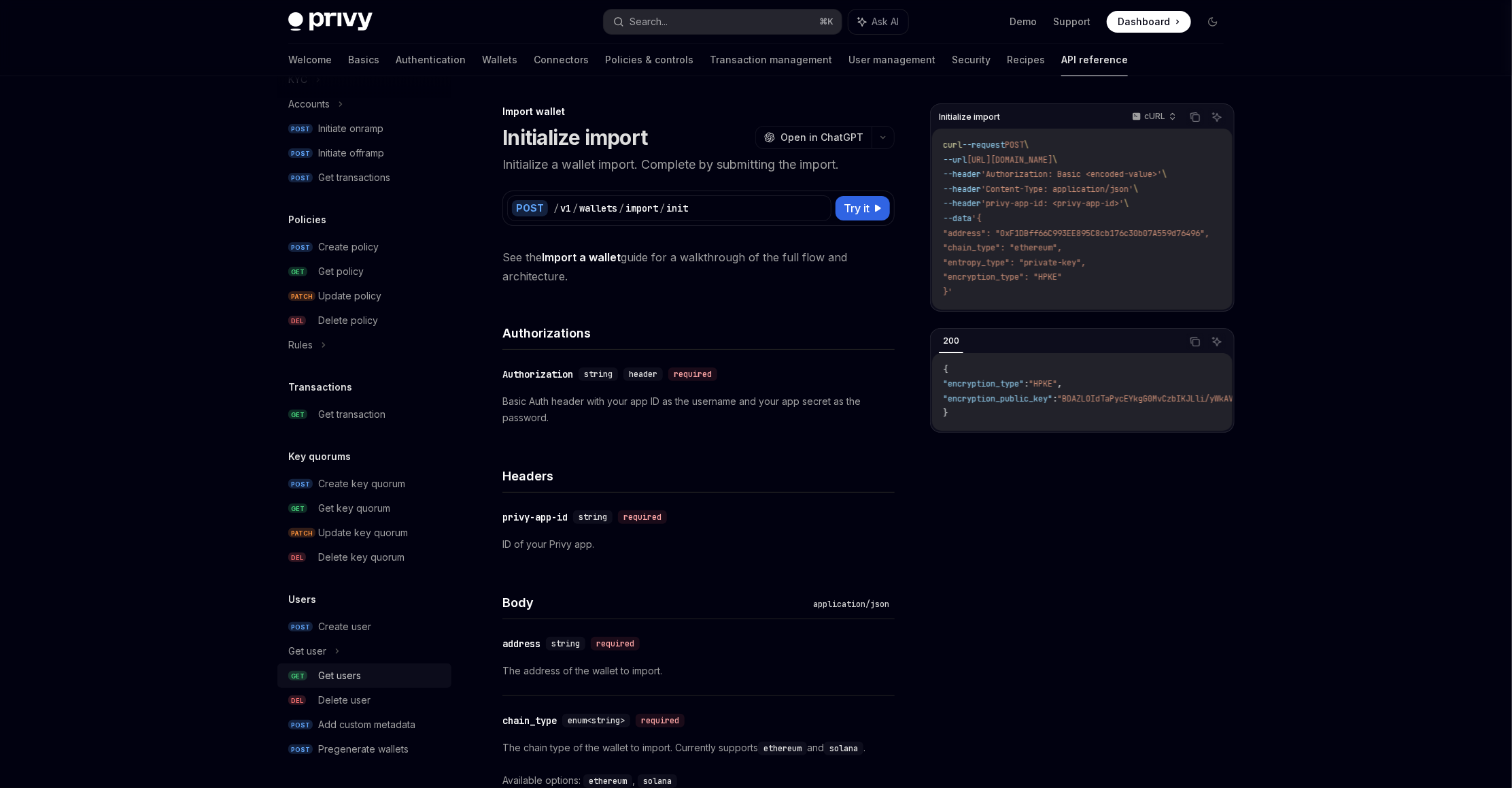
click at [367, 676] on div "Get users" at bounding box center [381, 676] width 125 height 17
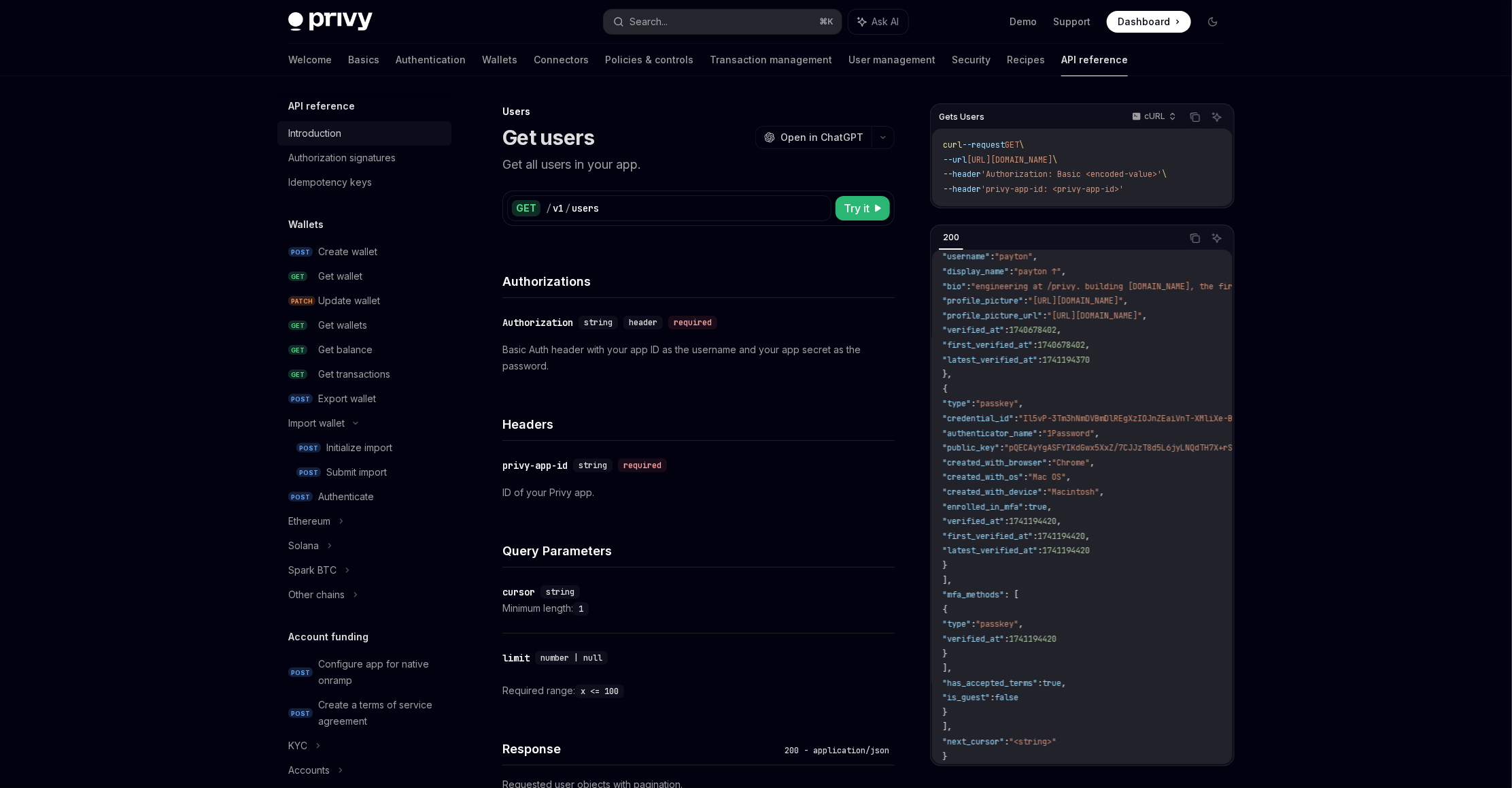
click at [325, 132] on div "Introduction" at bounding box center [314, 133] width 53 height 17
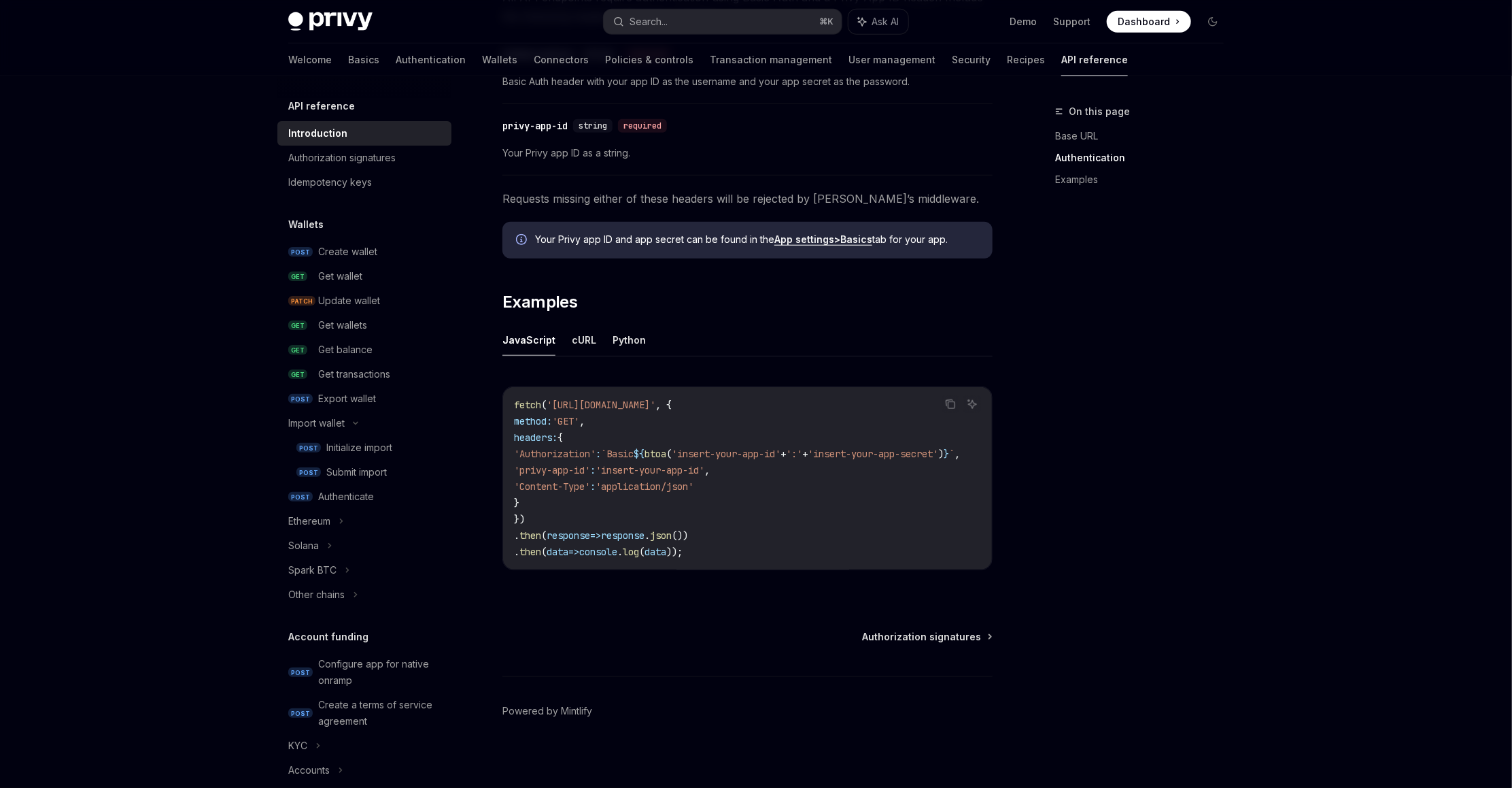
scroll to position [653, 0]
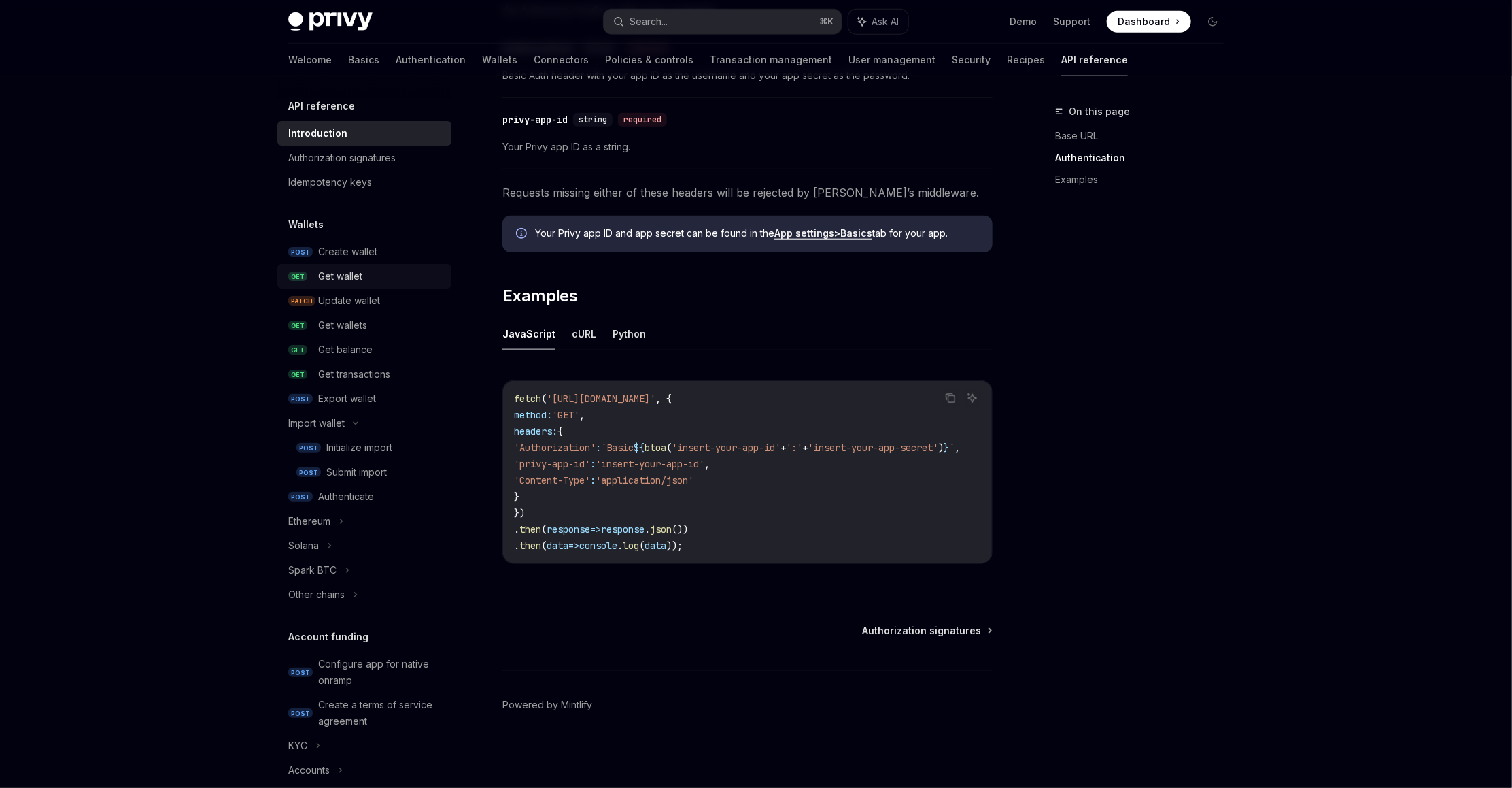
click at [359, 275] on div "Get wallet" at bounding box center [340, 276] width 44 height 17
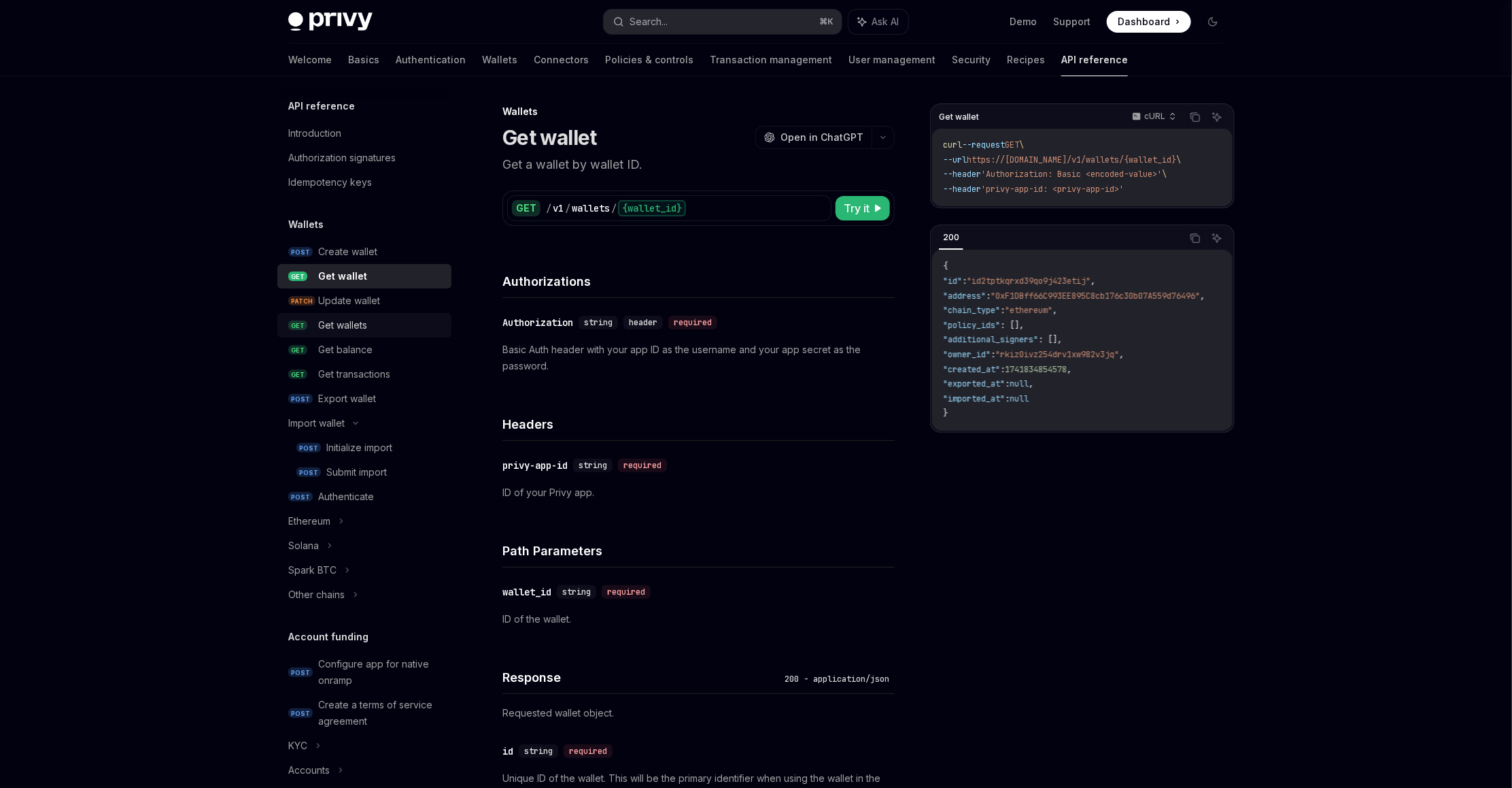
click at [377, 322] on div "Get wallets" at bounding box center [381, 325] width 125 height 17
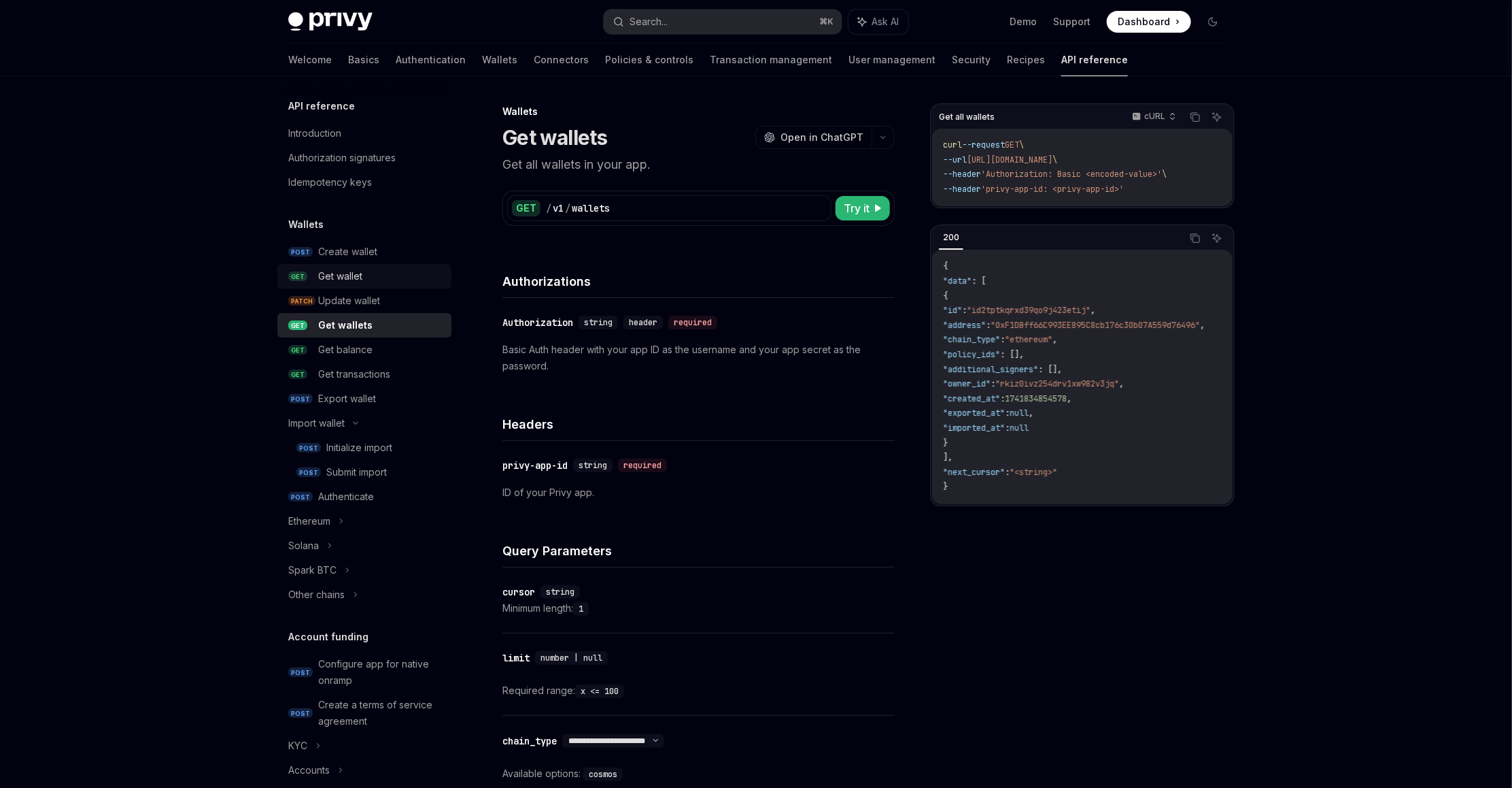
click at [378, 278] on div "Get wallet" at bounding box center [381, 276] width 125 height 17
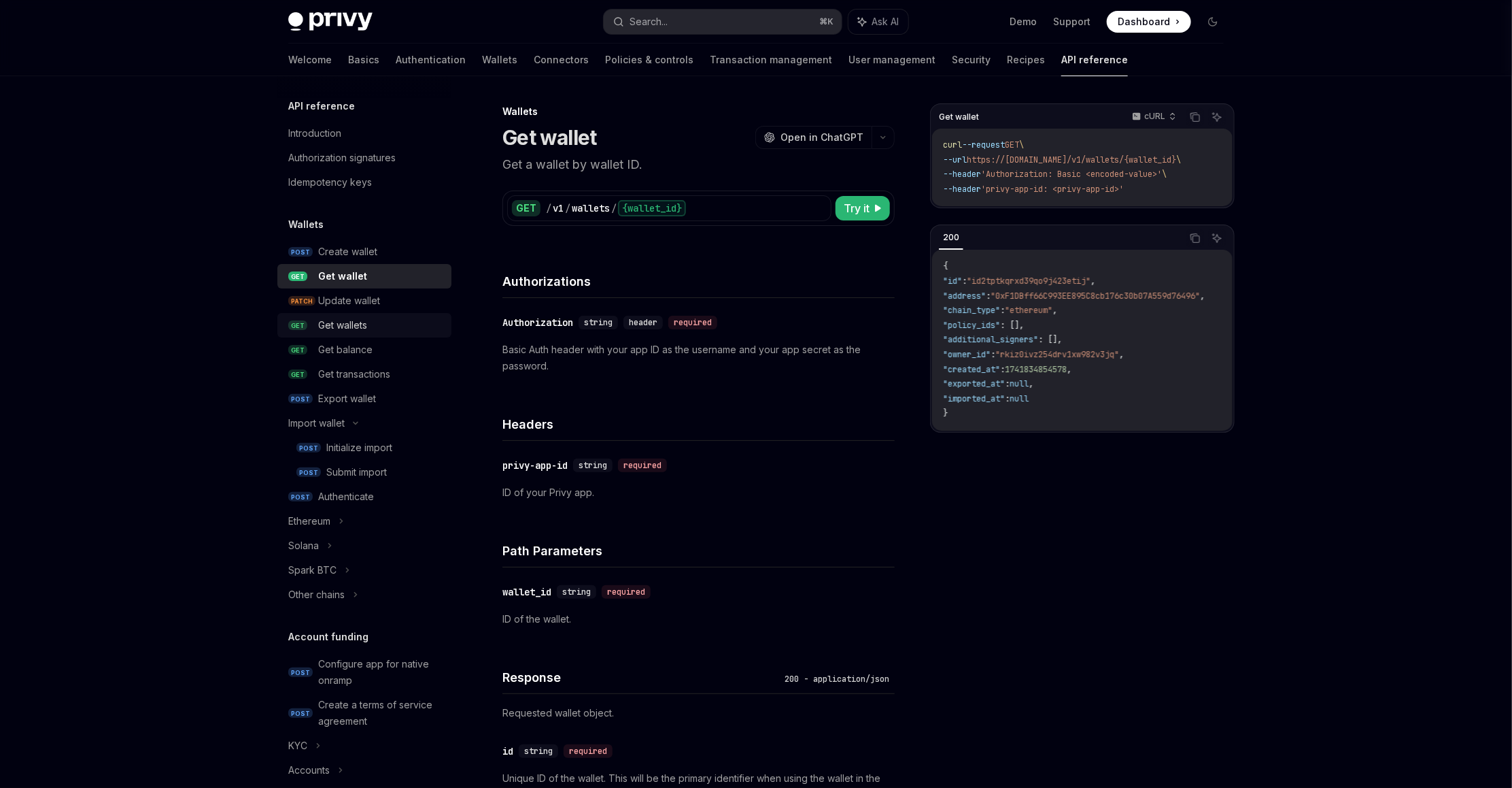
click at [378, 326] on div "Get wallets" at bounding box center [381, 325] width 125 height 17
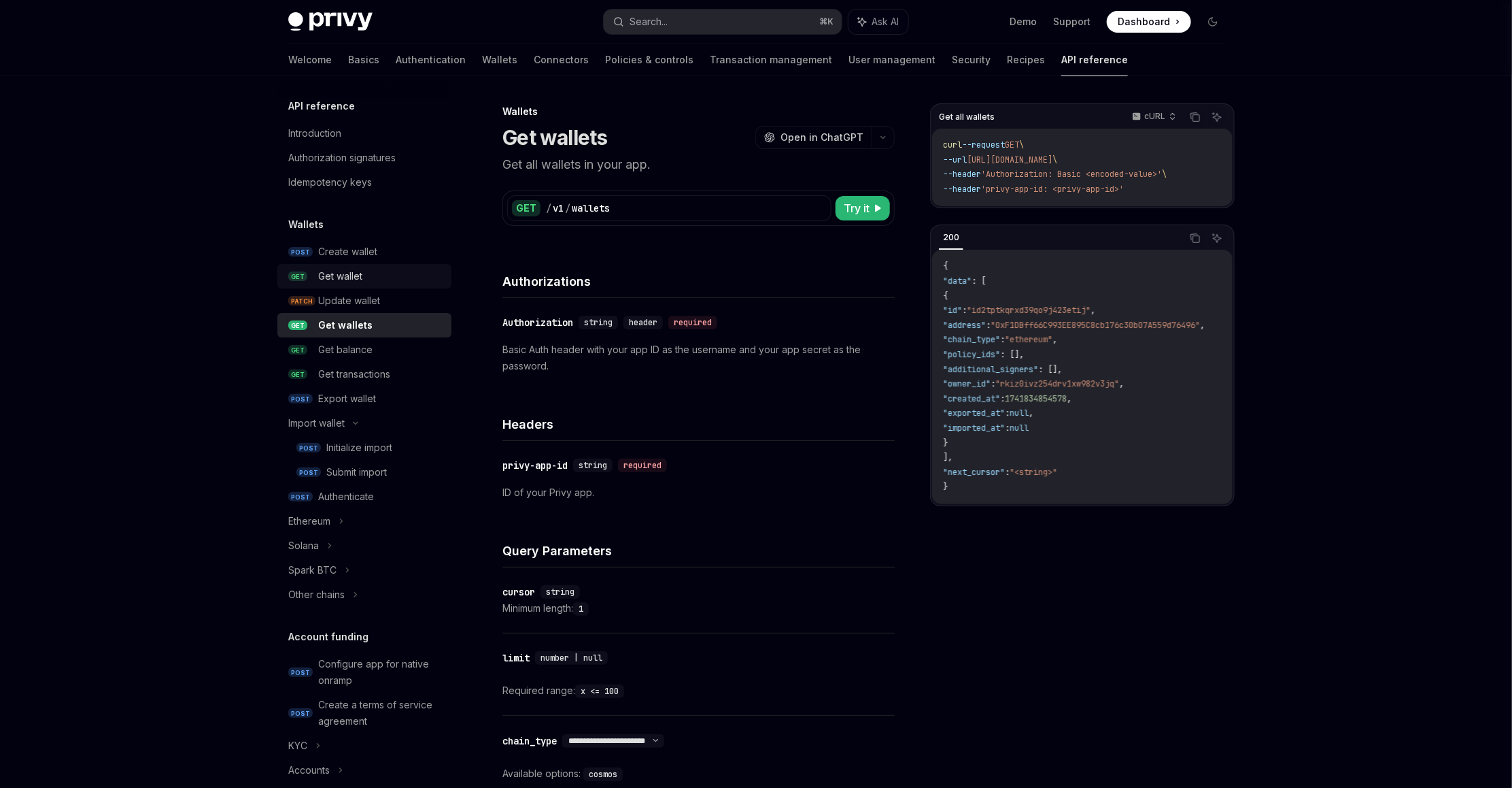
click at [367, 282] on div "Get wallet" at bounding box center [381, 276] width 125 height 17
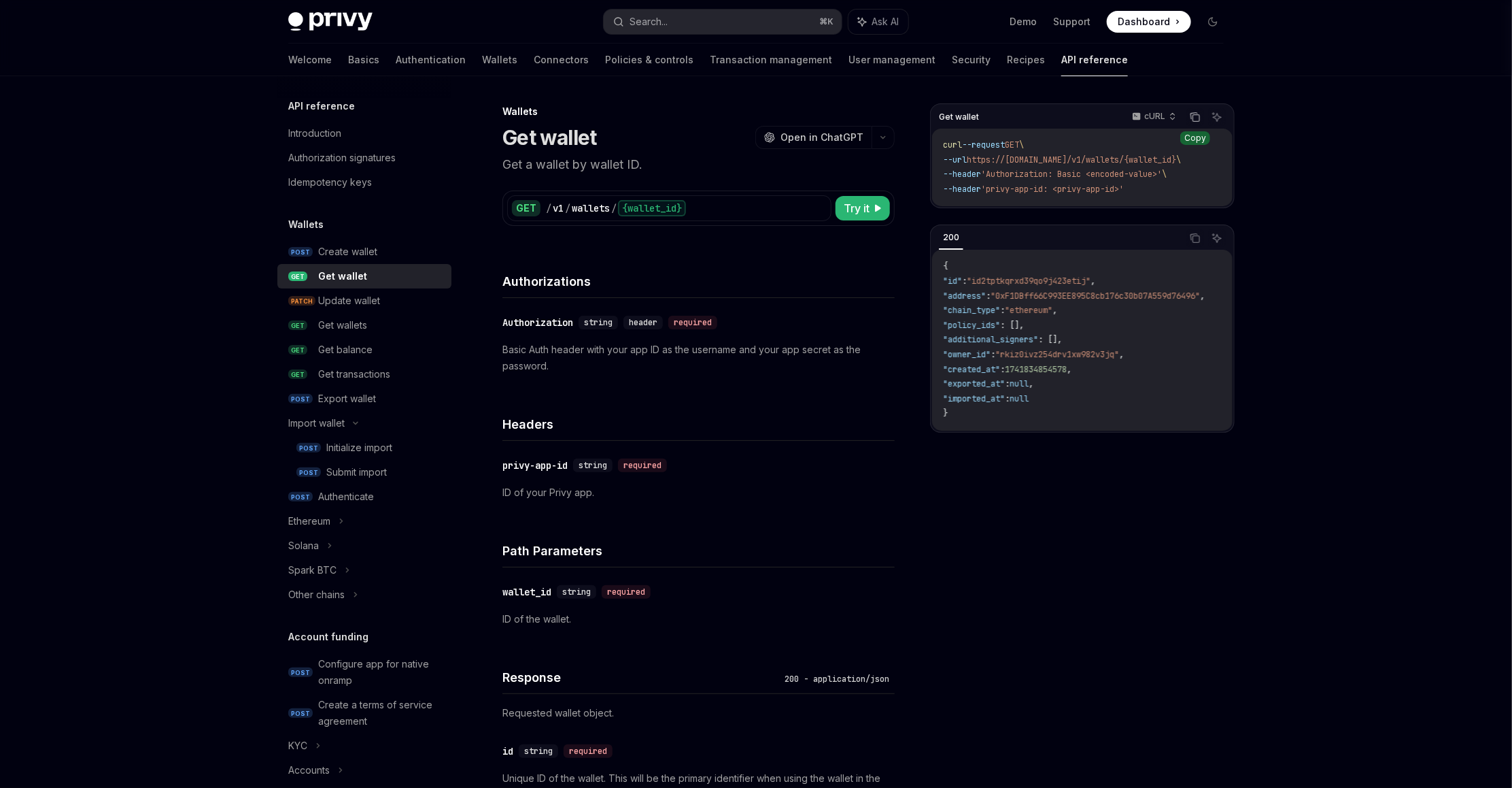
click at [1193, 118] on icon "Copy the contents from the code block" at bounding box center [1195, 117] width 11 height 11
click at [975, 117] on span "Get wallet" at bounding box center [959, 117] width 40 height 11
click at [374, 139] on div "Introduction" at bounding box center [366, 133] width 155 height 17
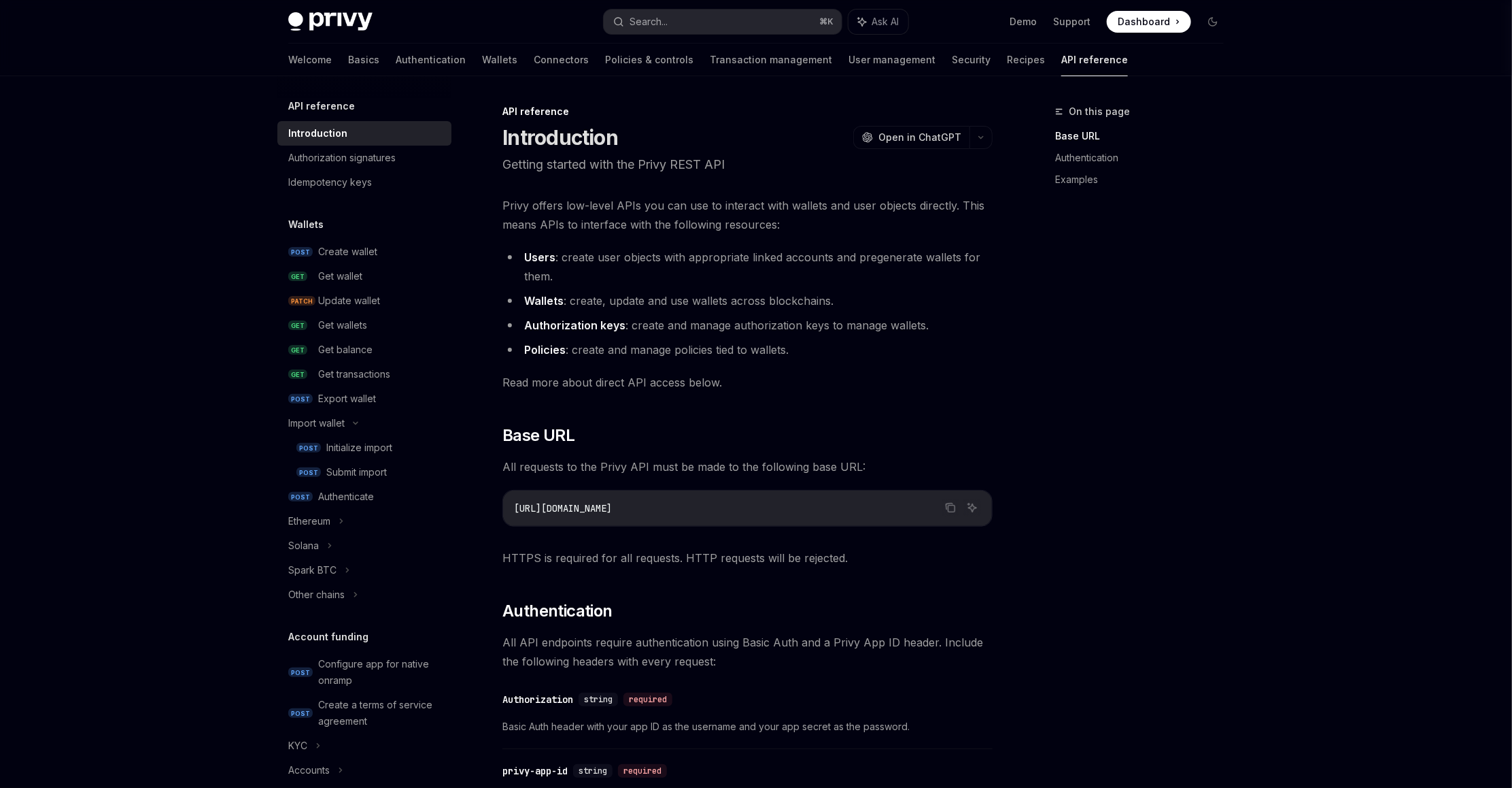
click at [614, 230] on span "Privy offers low-level APIs you can use to interact with wallets and user objec…" at bounding box center [747, 215] width 490 height 38
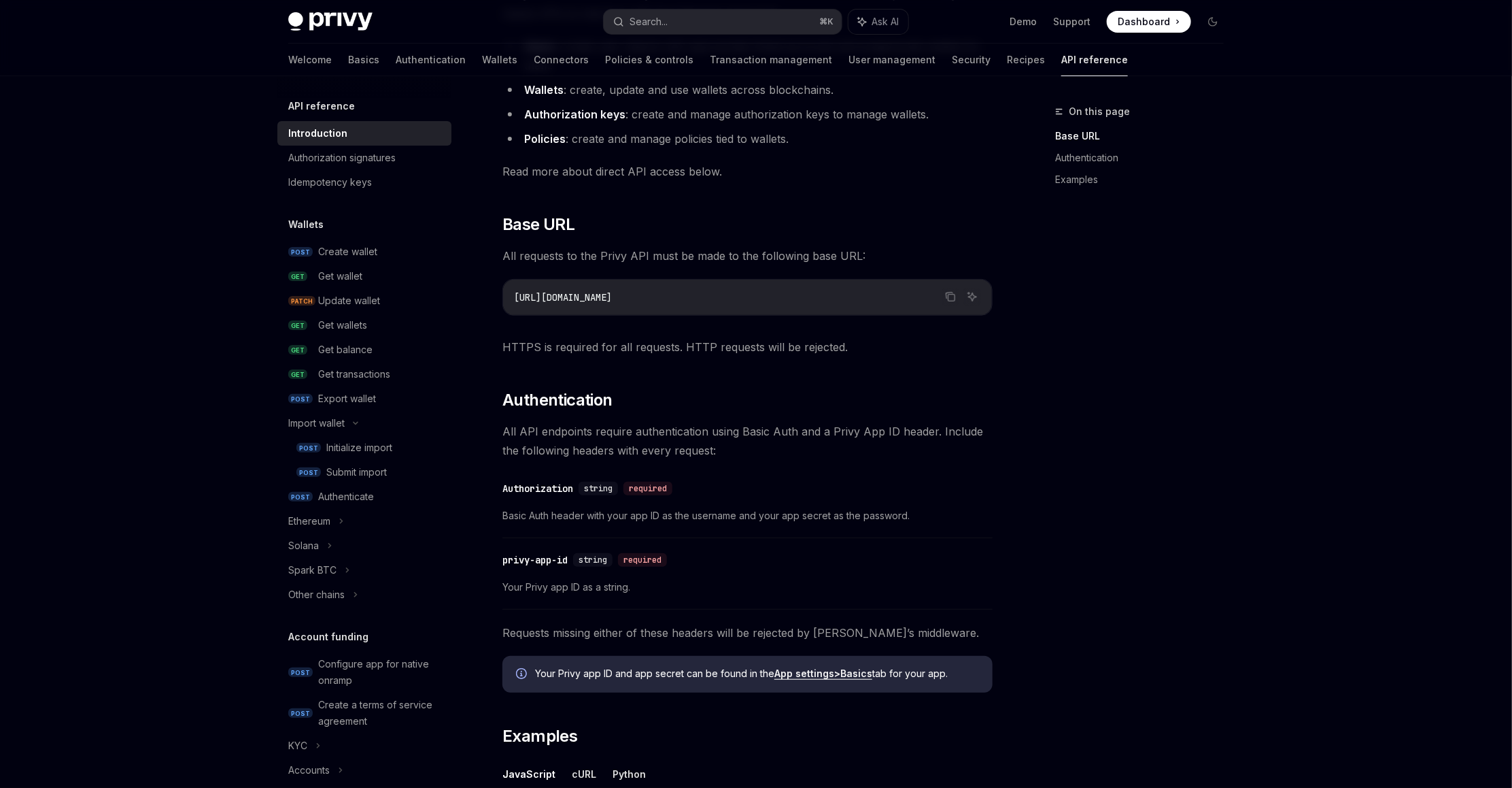
scroll to position [209, 0]
click at [330, 158] on div "Authorization signatures" at bounding box center [342, 158] width 108 height 17
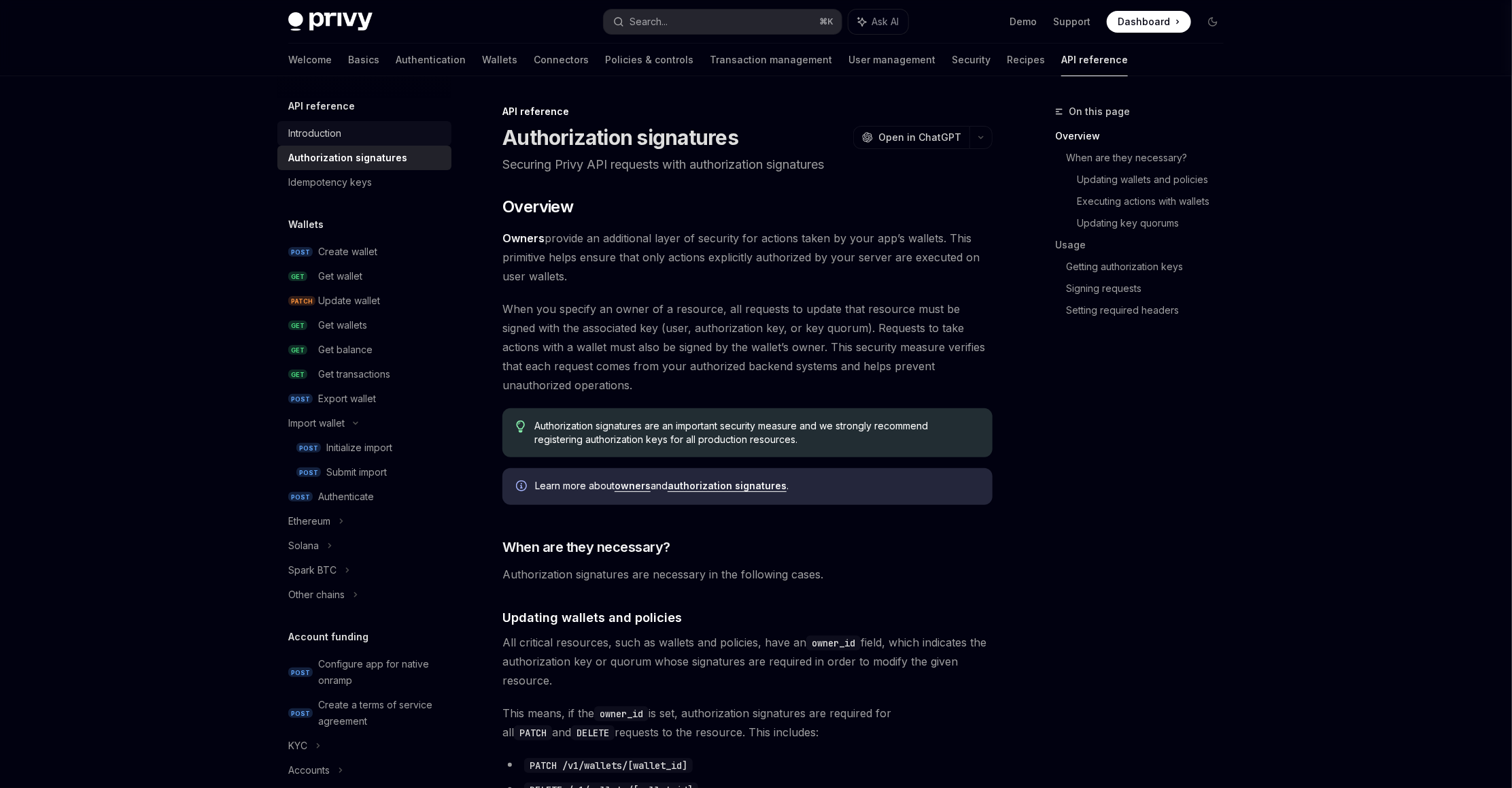
click at [367, 129] on div "Introduction" at bounding box center [366, 133] width 155 height 17
type textarea "*"
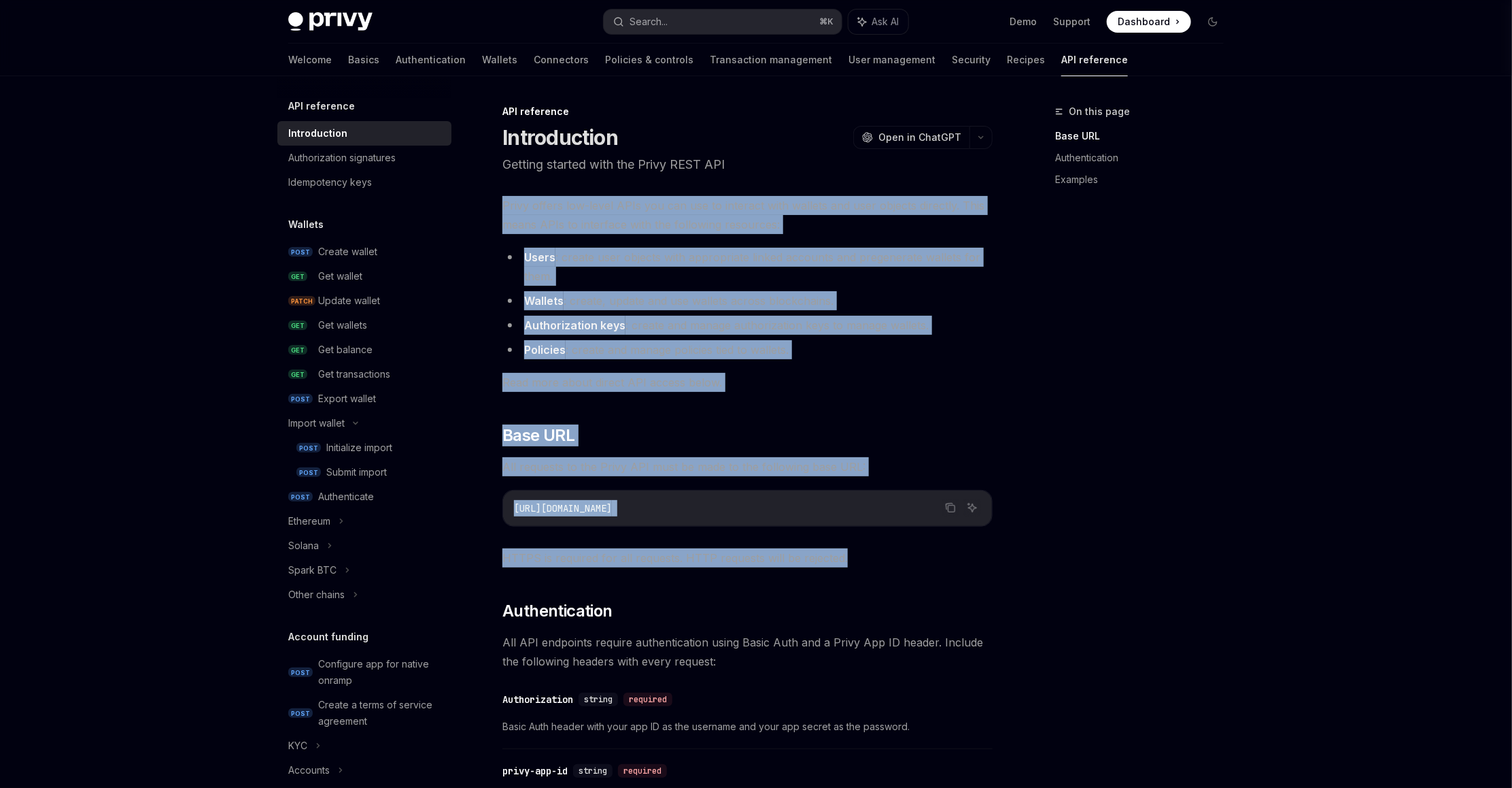
drag, startPoint x: 879, startPoint y: 561, endPoint x: 503, endPoint y: 210, distance: 514.4
click at [503, 210] on div "Privy offers low-level APIs you can use to interact with wallets and user objec…" at bounding box center [747, 716] width 490 height 1041
copy div "Privy offers low-level APIs you can use to interact with wallets and user objec…"
